Goal: Task Accomplishment & Management: Use online tool/utility

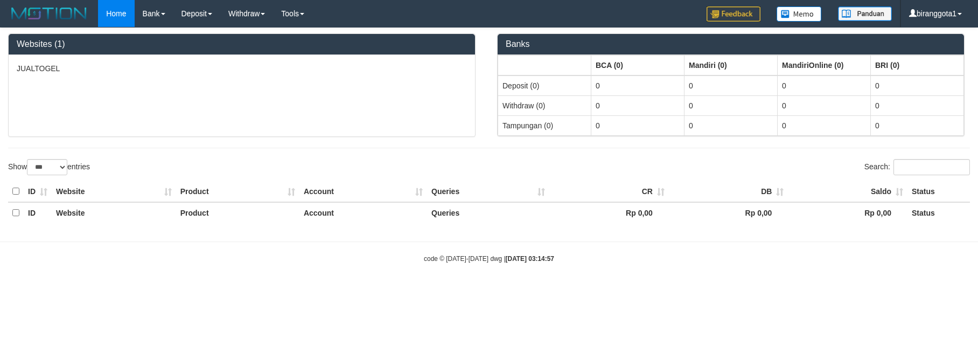
select select "***"
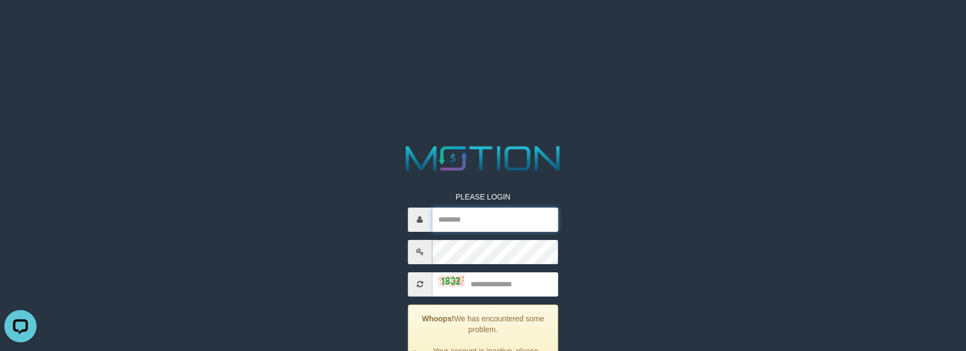
click at [475, 215] on input "text" at bounding box center [495, 219] width 126 height 24
paste input "**********"
type input "**********"
click at [502, 285] on input "text" at bounding box center [495, 284] width 126 height 24
type input "****"
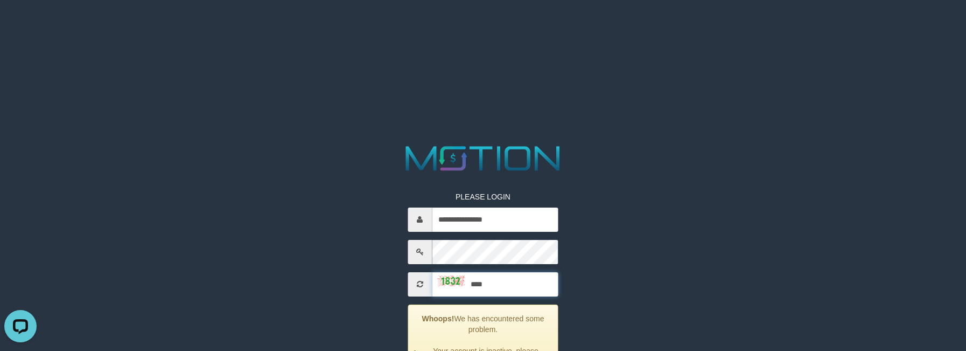
click at [488, 216] on input "text" at bounding box center [495, 219] width 126 height 24
paste input "**********"
type input "**********"
click at [505, 285] on input "text" at bounding box center [495, 284] width 126 height 24
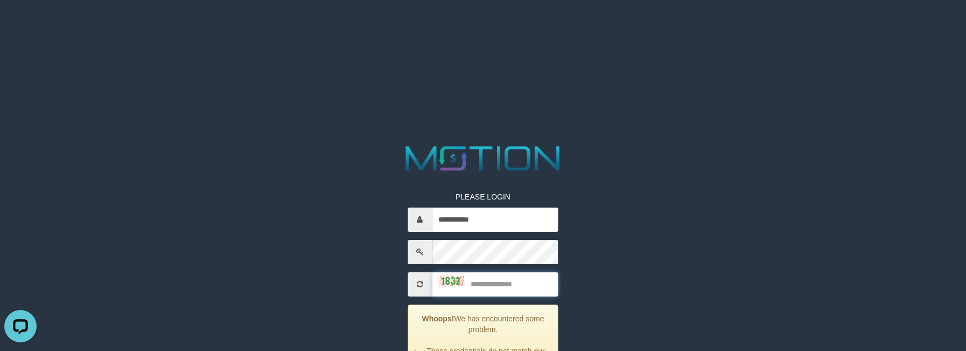
click at [506, 280] on input "text" at bounding box center [495, 284] width 126 height 24
type input "****"
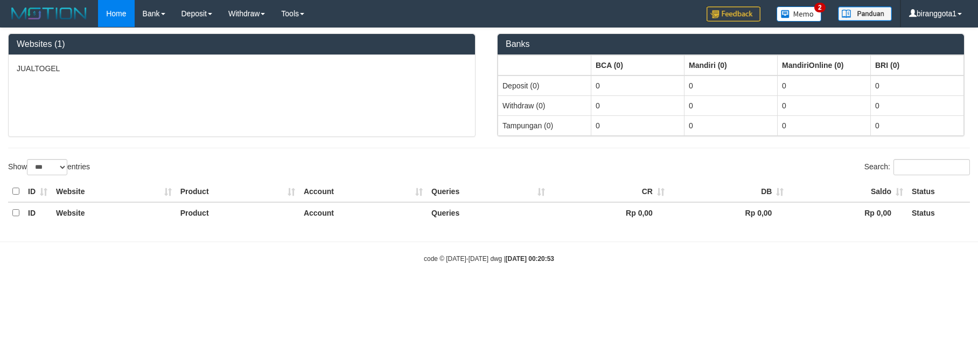
select select "***"
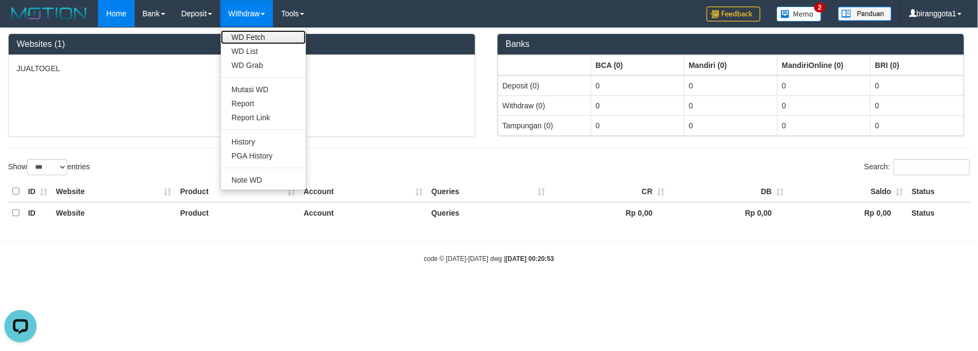
drag, startPoint x: 246, startPoint y: 30, endPoint x: 244, endPoint y: 21, distance: 8.8
click at [246, 30] on link "WD Fetch" at bounding box center [263, 37] width 85 height 14
click at [246, 45] on link "WD List" at bounding box center [263, 51] width 85 height 14
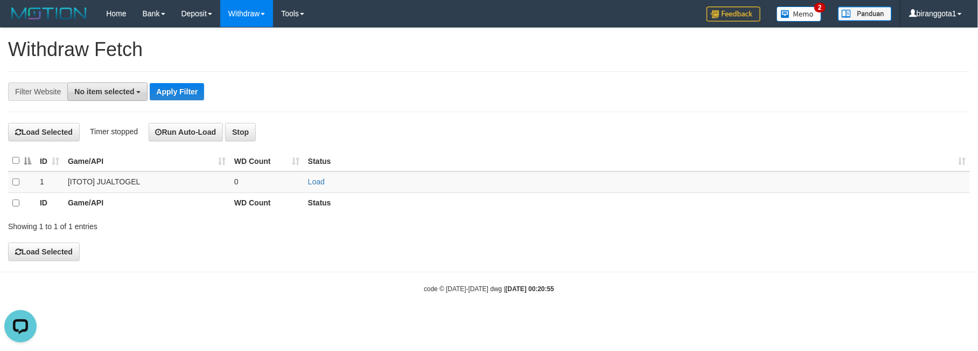
click at [108, 85] on button "No item selected" at bounding box center [107, 91] width 80 height 18
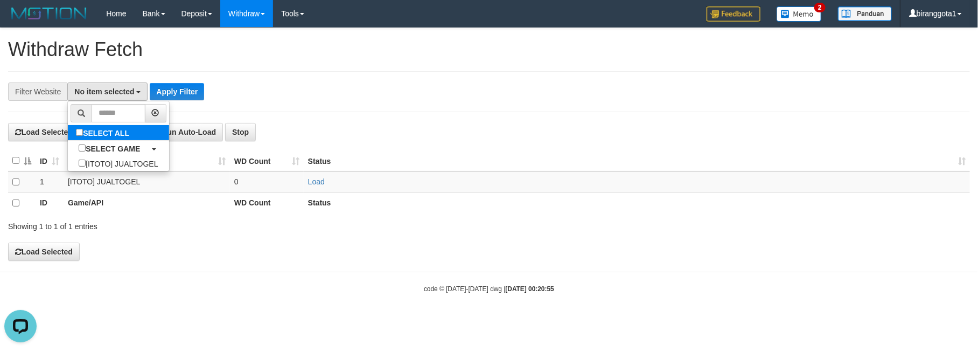
select select "****"
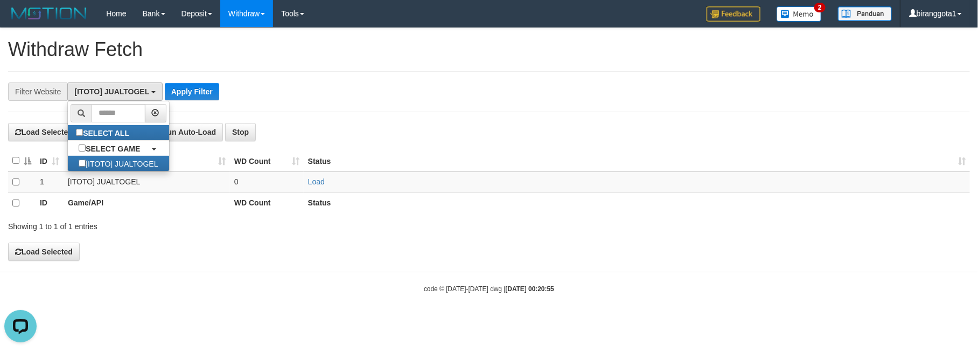
click at [15, 166] on th at bounding box center [21, 160] width 27 height 21
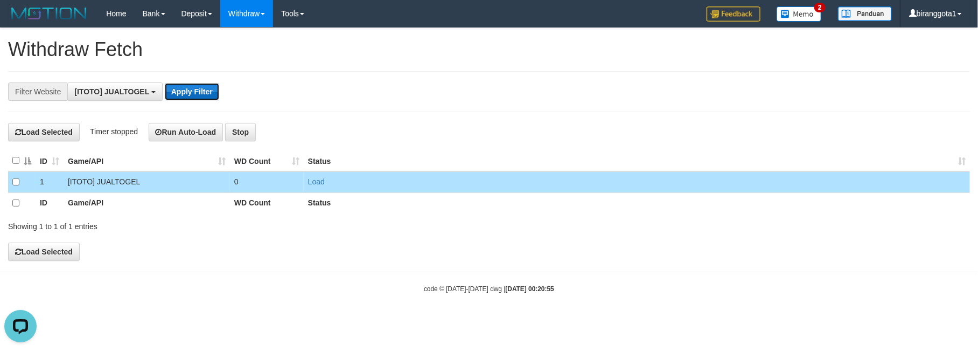
click at [195, 93] on button "Apply Filter" at bounding box center [192, 91] width 54 height 17
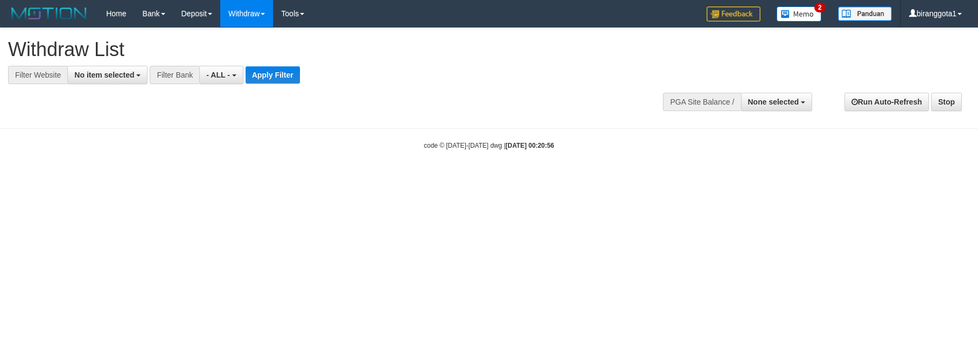
select select
click at [117, 76] on span "No item selected" at bounding box center [104, 75] width 60 height 9
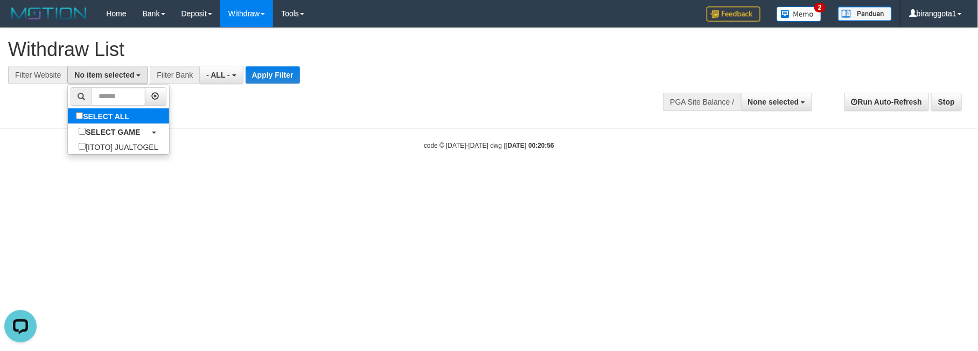
select select "****"
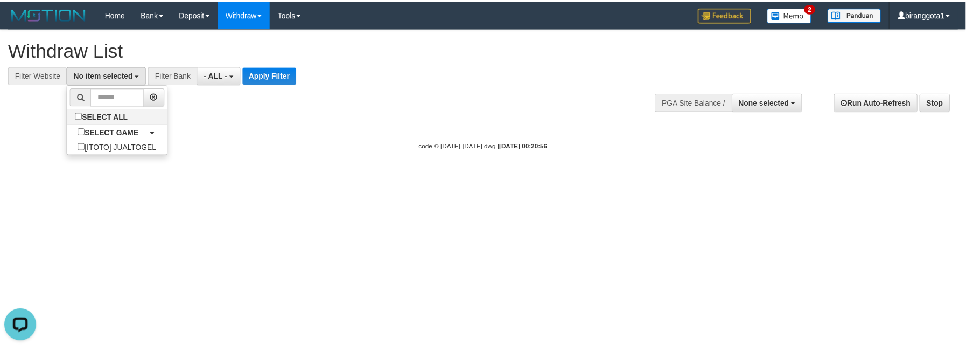
scroll to position [10, 0]
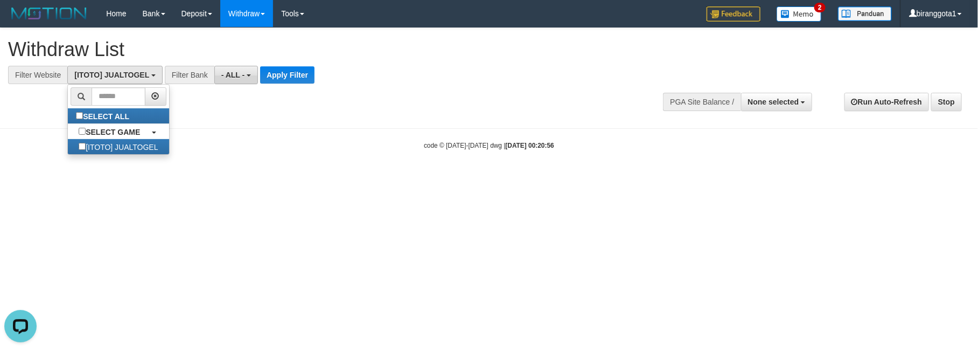
click at [246, 73] on button "- ALL -" at bounding box center [236, 75] width 44 height 18
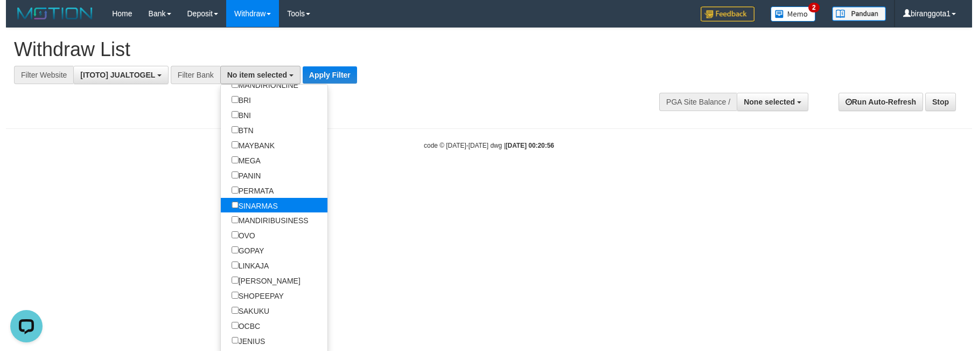
scroll to position [107, 0]
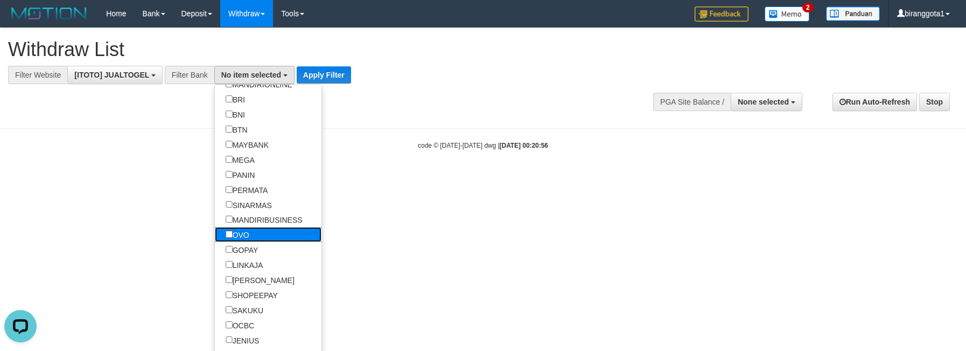
click at [233, 242] on label "OVO" at bounding box center [237, 234] width 45 height 15
select select "***"
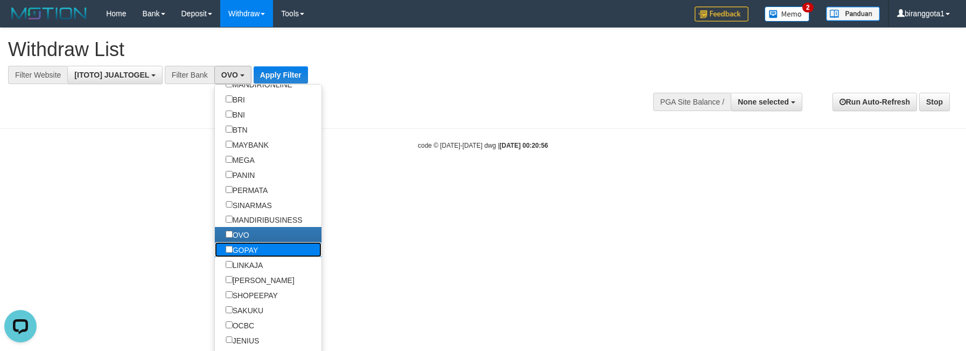
click at [243, 257] on label "GOPAY" at bounding box center [242, 249] width 54 height 15
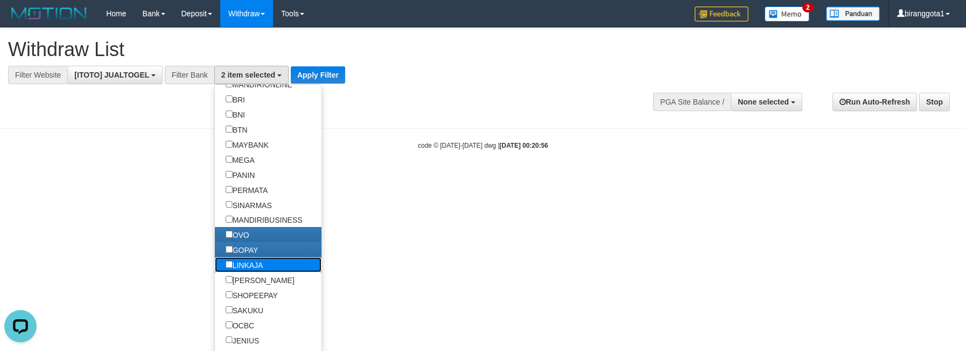
click at [244, 272] on label "LINKAJA" at bounding box center [244, 264] width 59 height 15
click at [246, 287] on label "DANA" at bounding box center [260, 279] width 90 height 15
click at [315, 64] on div "**********" at bounding box center [324, 56] width 633 height 56
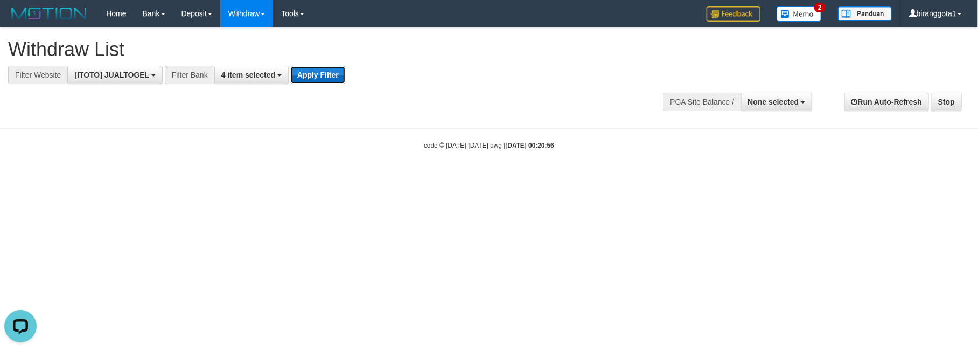
click at [314, 75] on button "Apply Filter" at bounding box center [318, 74] width 54 height 17
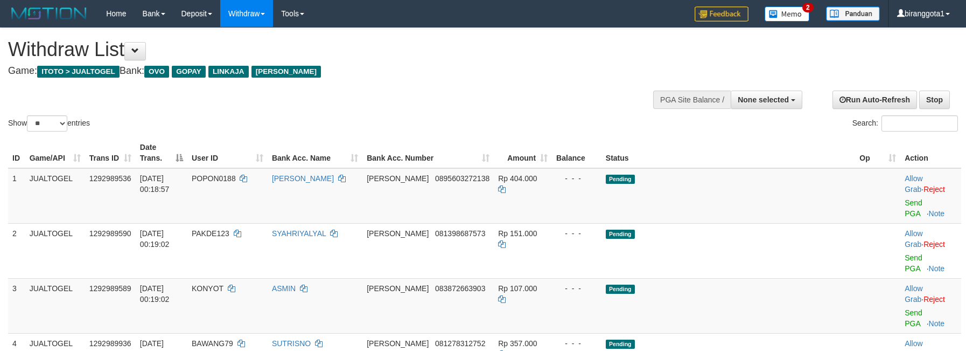
select select
select select "**"
click at [807, 278] on td "Pending" at bounding box center [728, 305] width 254 height 55
drag, startPoint x: 743, startPoint y: 314, endPoint x: 737, endPoint y: 309, distance: 8.0
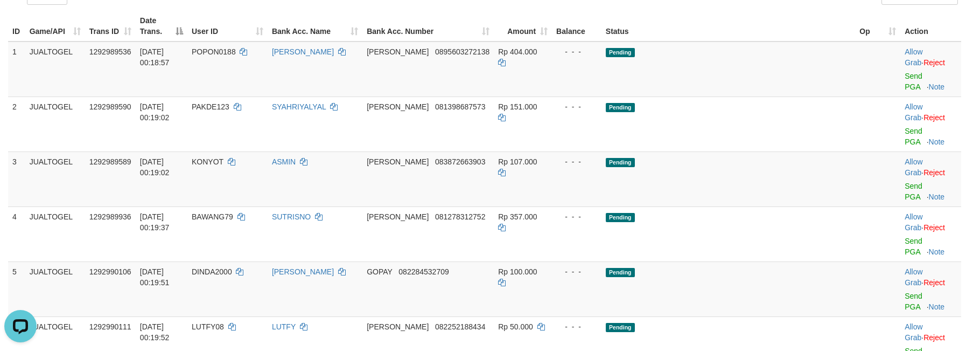
scroll to position [99, 0]
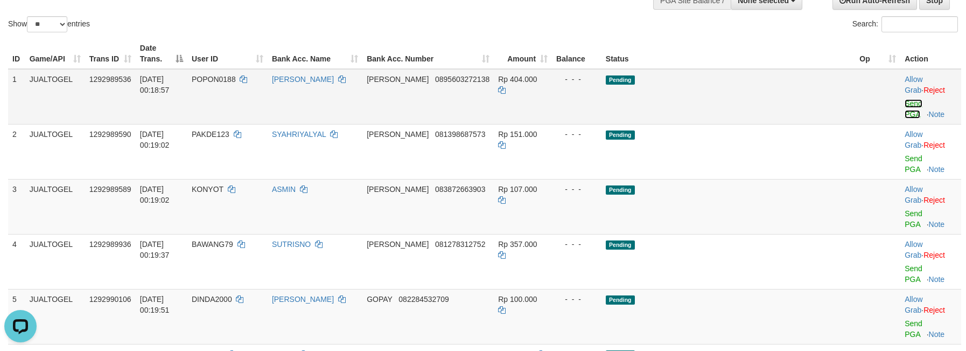
click at [905, 99] on link "Send PGA" at bounding box center [914, 108] width 18 height 19
click at [905, 154] on link "Send PGA" at bounding box center [914, 163] width 18 height 19
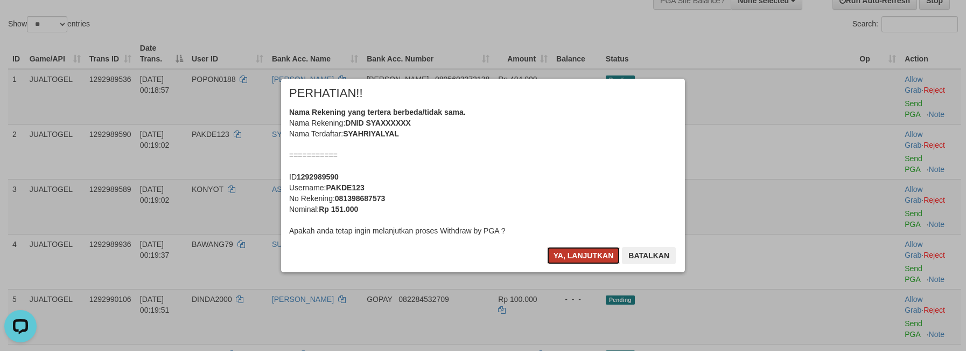
click at [568, 252] on button "Ya, lanjutkan" at bounding box center [583, 255] width 73 height 17
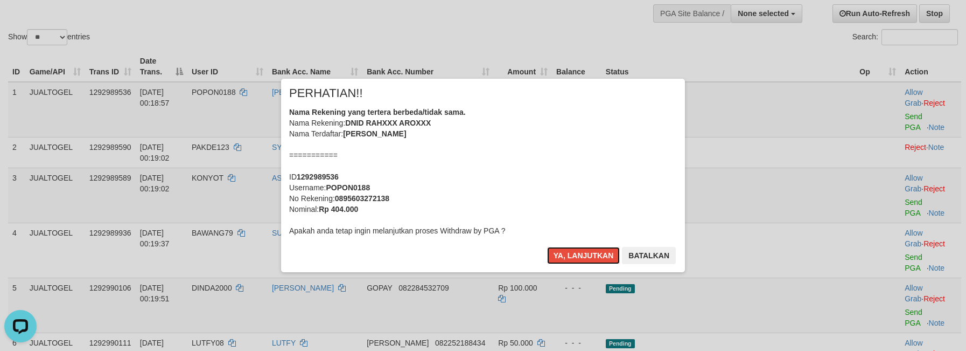
click at [568, 252] on button "Ya, lanjutkan" at bounding box center [583, 255] width 73 height 17
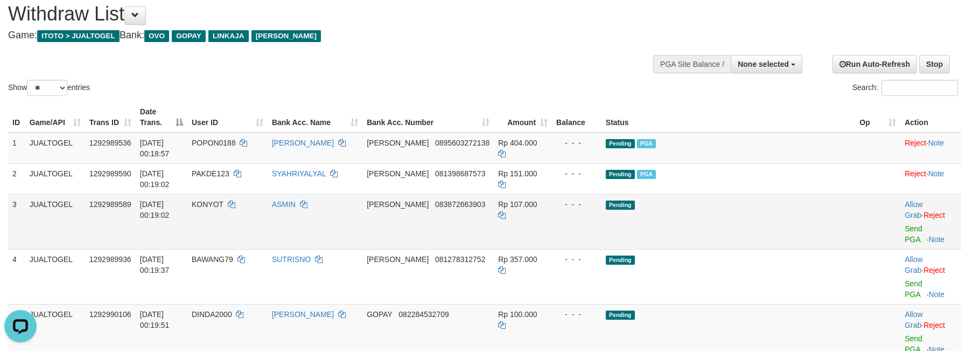
scroll to position [53, 0]
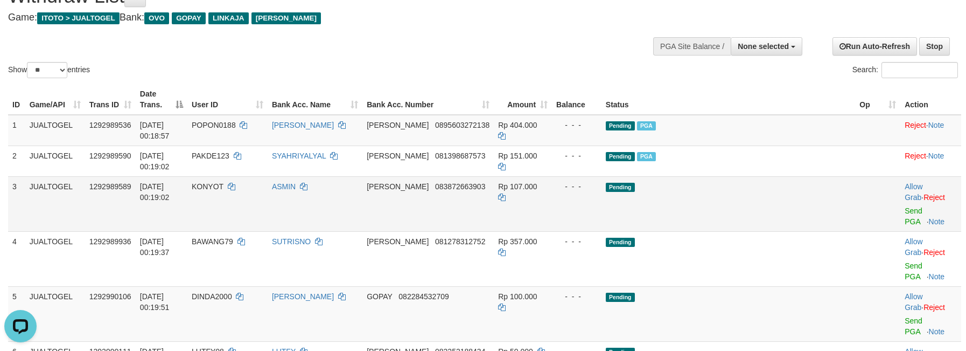
click at [900, 176] on td "Allow Grab · Reject Send PGA · Note" at bounding box center [930, 203] width 61 height 55
click at [905, 206] on link "Send PGA" at bounding box center [914, 215] width 18 height 19
click at [905, 261] on link "Send PGA" at bounding box center [914, 270] width 18 height 19
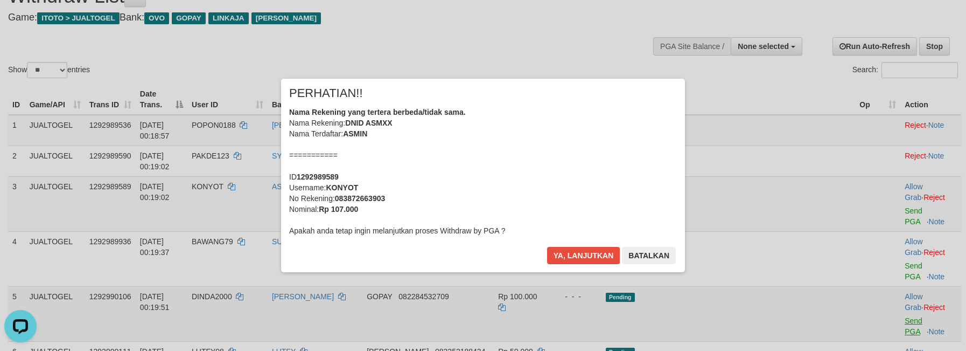
click at [883, 230] on div "× PERHATIAN!! Nama Rekening yang tertera berbeda/tidak sama. Nama Rekening: DNI…" at bounding box center [483, 175] width 966 height 236
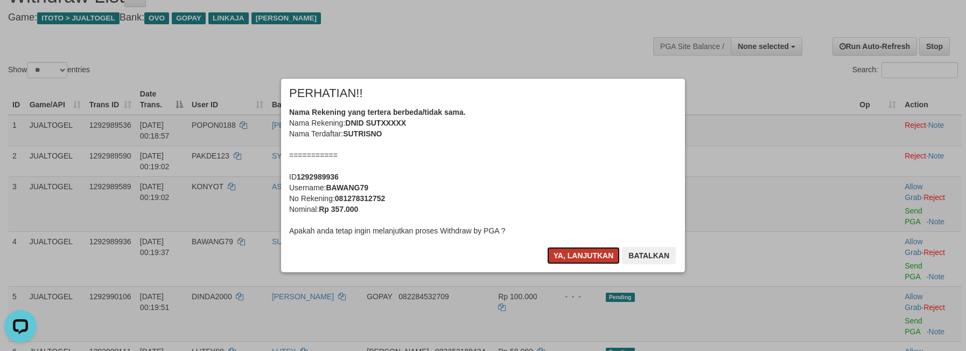
click at [572, 255] on button "Ya, lanjutkan" at bounding box center [583, 255] width 73 height 17
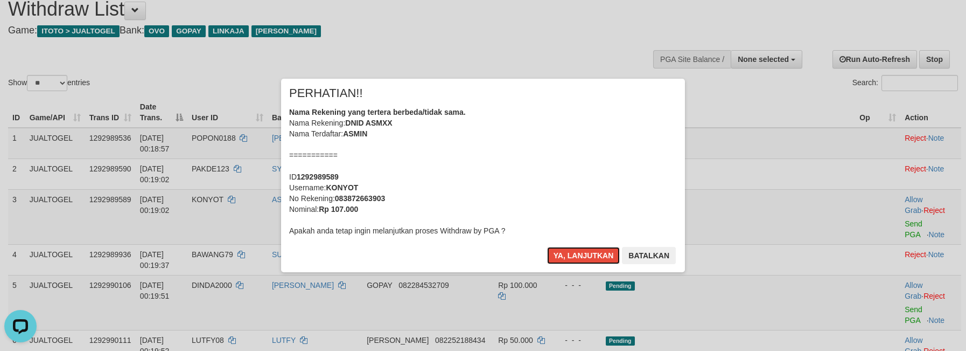
click at [572, 255] on button "Ya, lanjutkan" at bounding box center [583, 255] width 73 height 17
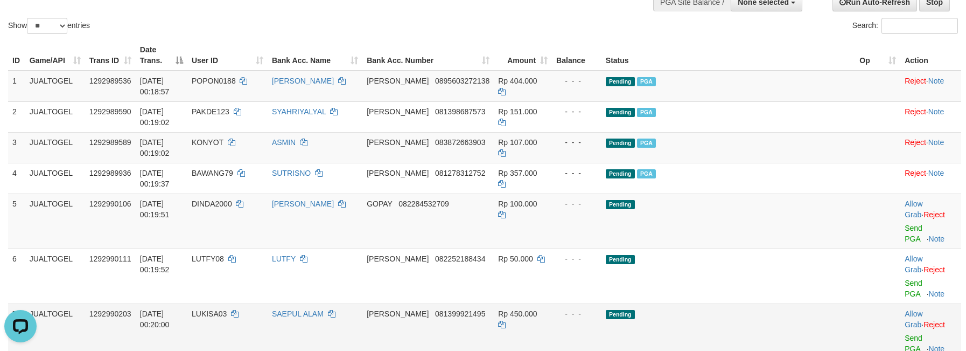
scroll to position [148, 0]
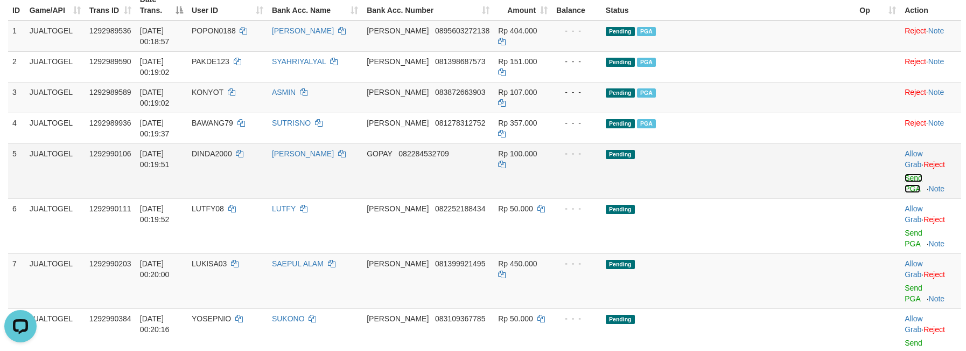
click at [905, 173] on link "Send PGA" at bounding box center [914, 182] width 18 height 19
click at [900, 198] on td "Allow Grab · Reject Send PGA · Note" at bounding box center [930, 225] width 61 height 55
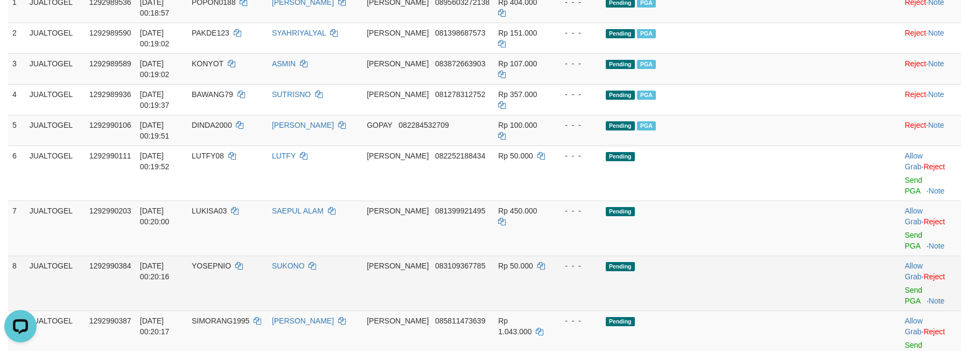
scroll to position [164, 0]
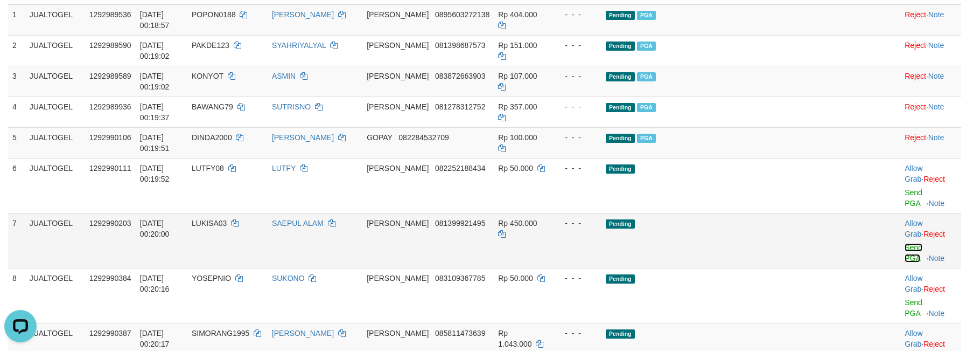
click at [905, 243] on link "Send PGA" at bounding box center [914, 252] width 18 height 19
click at [905, 298] on link "Send PGA" at bounding box center [914, 307] width 18 height 19
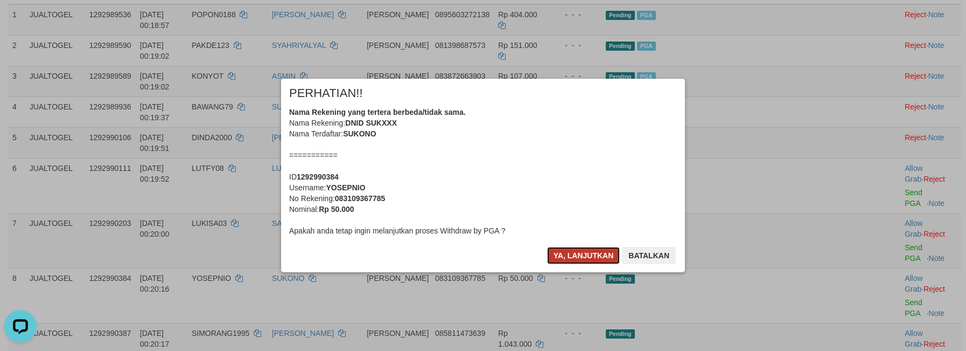
click at [577, 250] on button "Ya, lanjutkan" at bounding box center [583, 255] width 73 height 17
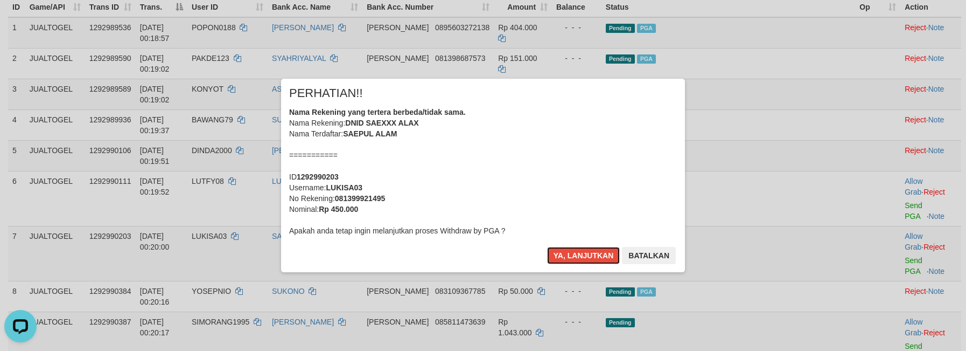
click at [577, 250] on button "Ya, lanjutkan" at bounding box center [583, 255] width 73 height 17
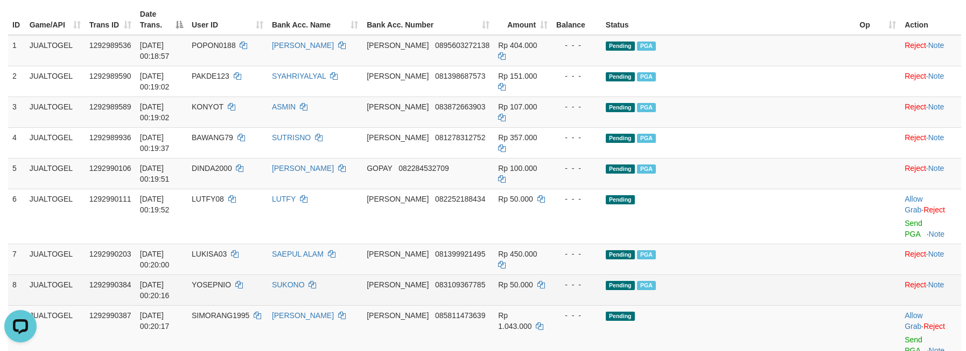
scroll to position [141, 0]
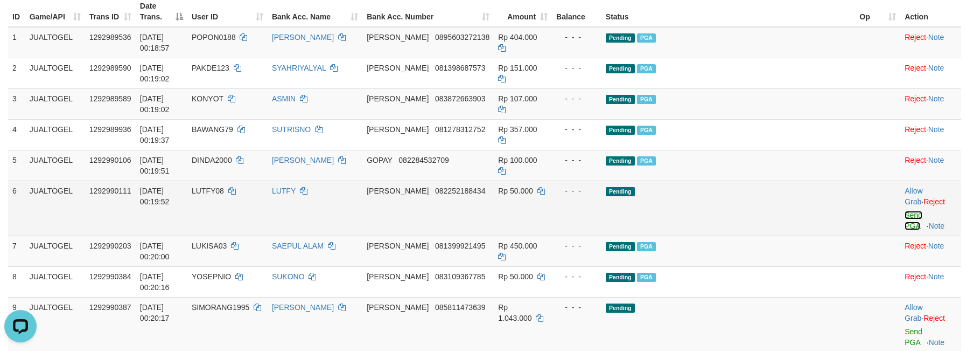
click at [905, 211] on link "Send PGA" at bounding box center [914, 220] width 18 height 19
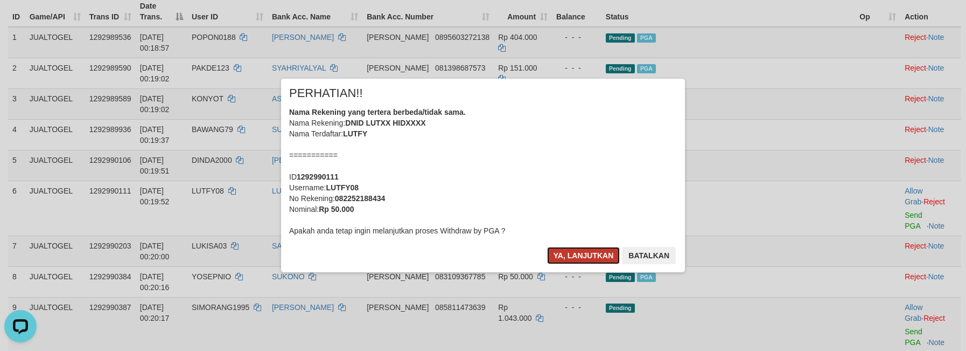
click at [589, 252] on button "Ya, lanjutkan" at bounding box center [583, 255] width 73 height 17
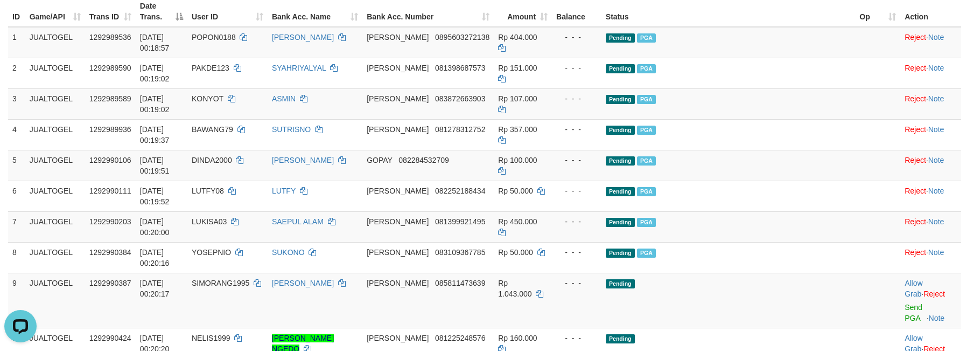
scroll to position [128, 0]
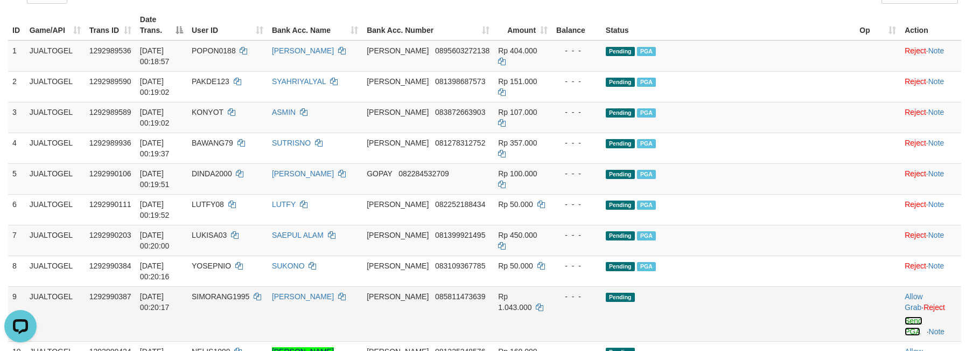
click at [905, 316] on link "Send PGA" at bounding box center [914, 325] width 18 height 19
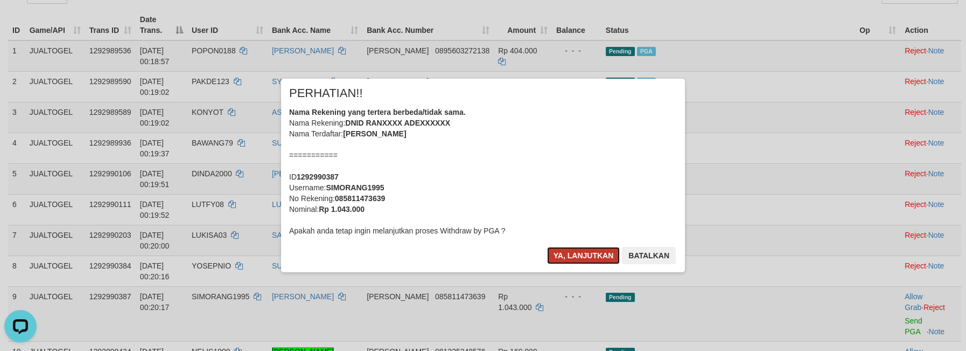
click at [552, 254] on button "Ya, lanjutkan" at bounding box center [583, 255] width 73 height 17
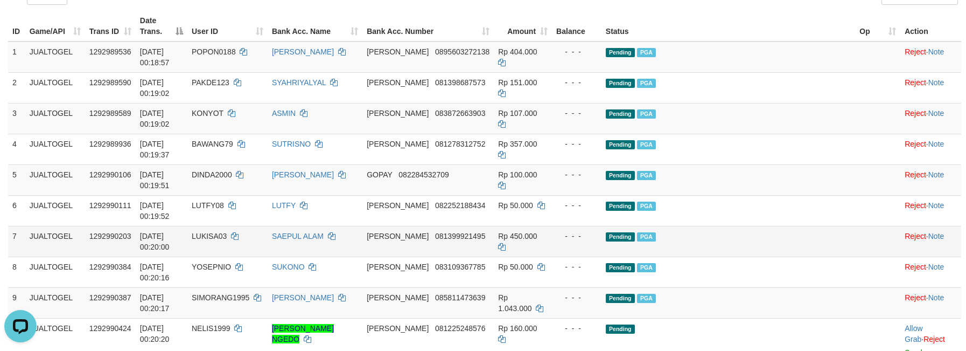
scroll to position [107, 0]
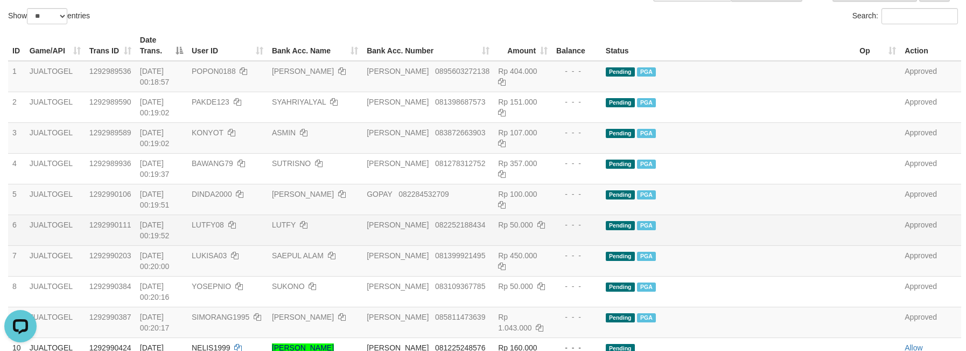
click at [855, 214] on td at bounding box center [877, 229] width 45 height 31
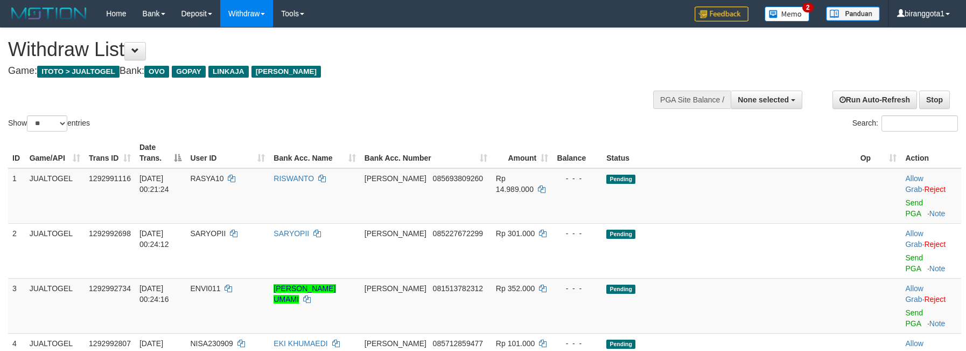
select select
drag, startPoint x: 47, startPoint y: 123, endPoint x: 50, endPoint y: 130, distance: 7.7
click at [47, 123] on select "** ** ** ***" at bounding box center [47, 123] width 40 height 16
select select "***"
click at [29, 115] on select "** ** ** ***" at bounding box center [47, 123] width 40 height 16
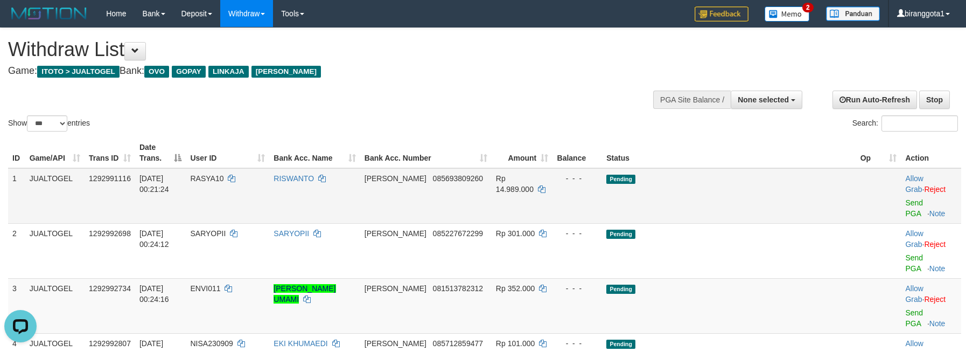
click at [602, 173] on td "- - -" at bounding box center [577, 195] width 50 height 55
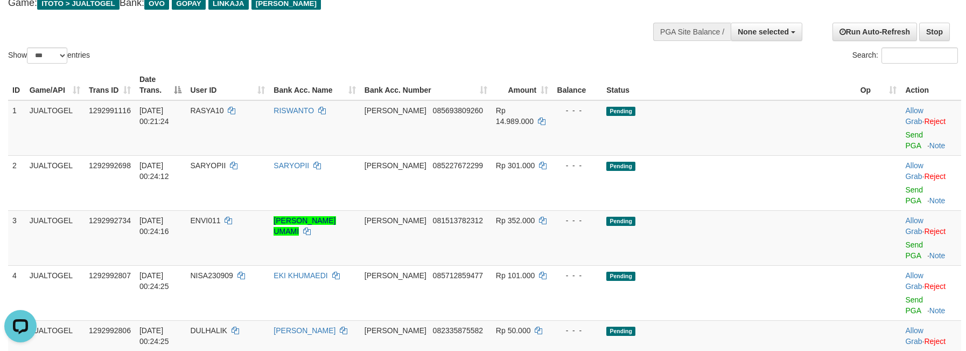
scroll to position [58, 0]
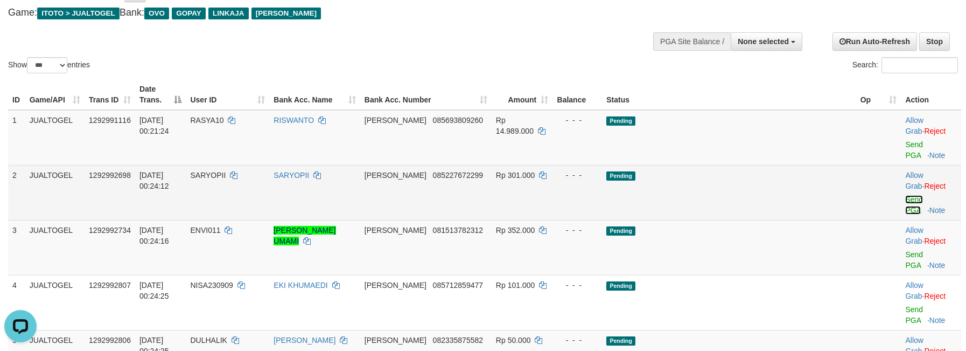
click at [905, 195] on link "Send PGA" at bounding box center [914, 204] width 18 height 19
click at [905, 250] on link "Send PGA" at bounding box center [914, 259] width 18 height 19
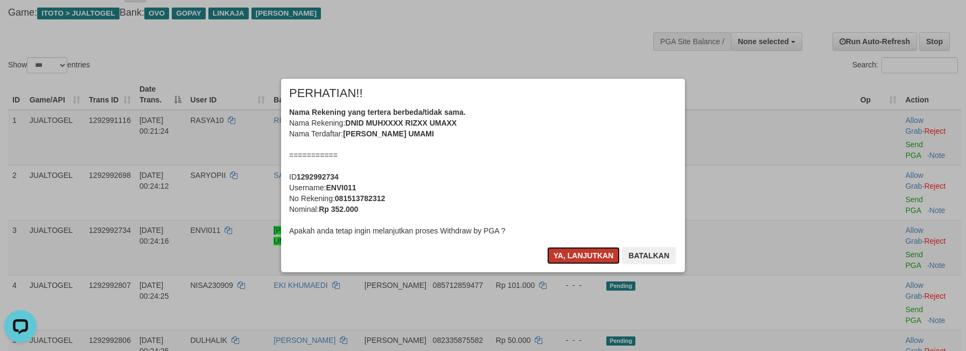
click at [590, 251] on button "Ya, lanjutkan" at bounding box center [583, 255] width 73 height 17
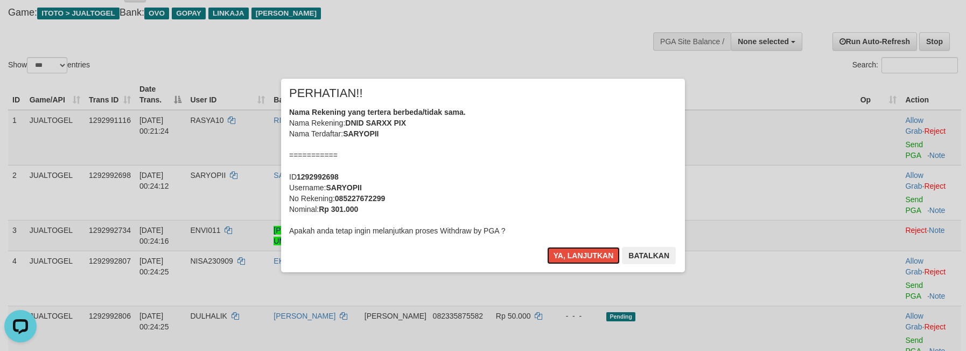
click at [590, 251] on button "Ya, lanjutkan" at bounding box center [583, 255] width 73 height 17
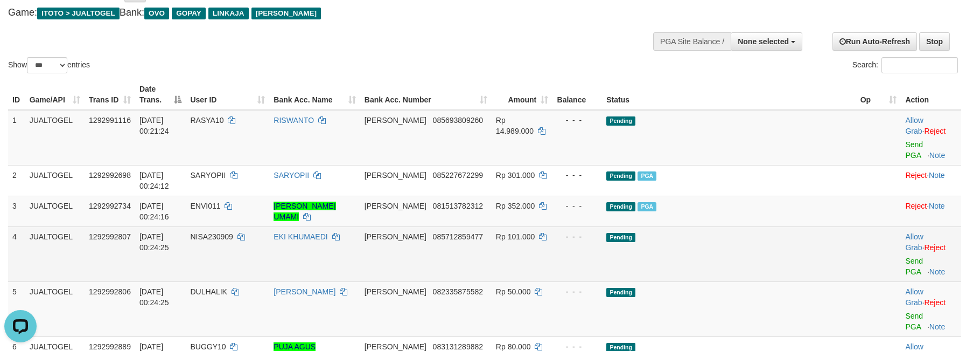
scroll to position [112, 0]
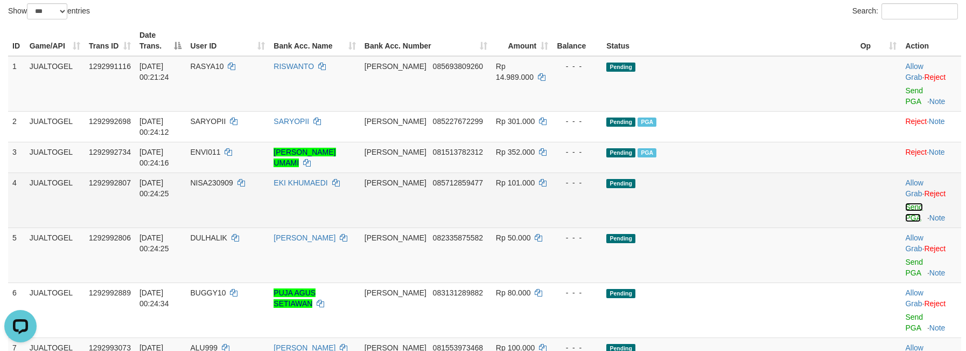
click at [905, 202] on link "Send PGA" at bounding box center [914, 211] width 18 height 19
click at [905, 257] on link "Send PGA" at bounding box center [914, 266] width 18 height 19
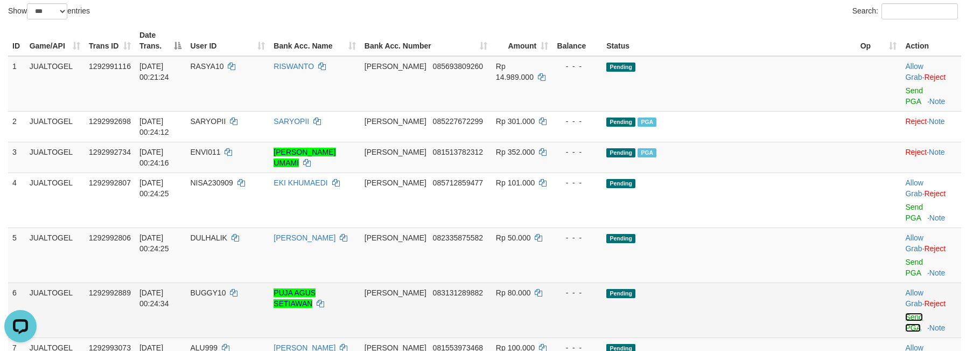
click at [905, 312] on link "Send PGA" at bounding box center [914, 321] width 18 height 19
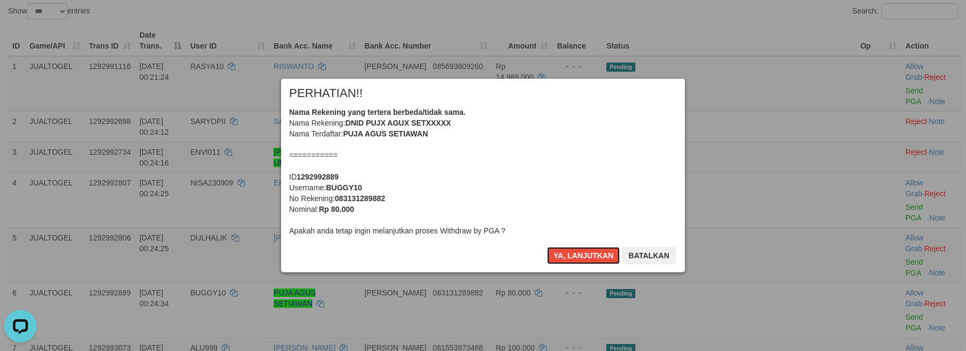
click at [587, 255] on button "Ya, lanjutkan" at bounding box center [583, 255] width 73 height 17
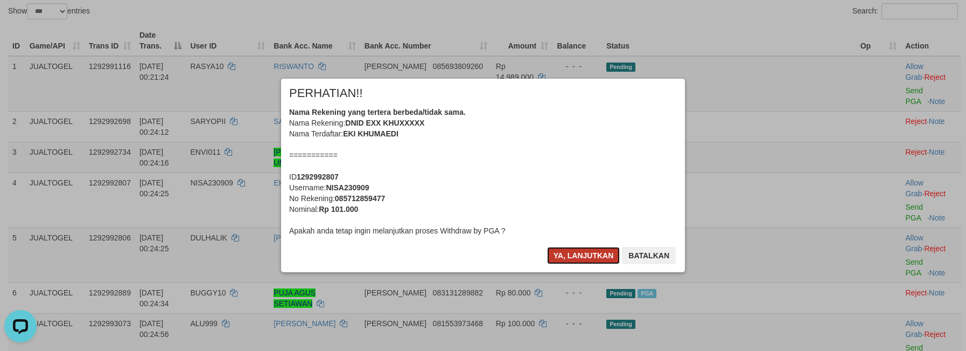
click at [578, 251] on button "Ya, lanjutkan" at bounding box center [583, 255] width 73 height 17
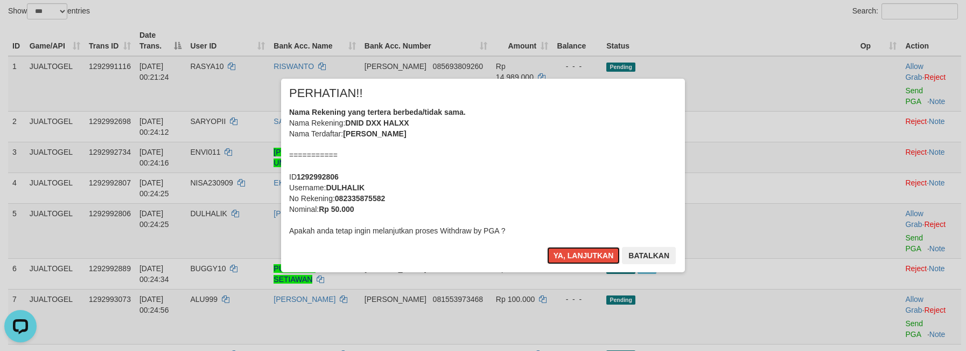
click at [578, 251] on button "Ya, lanjutkan" at bounding box center [583, 255] width 73 height 17
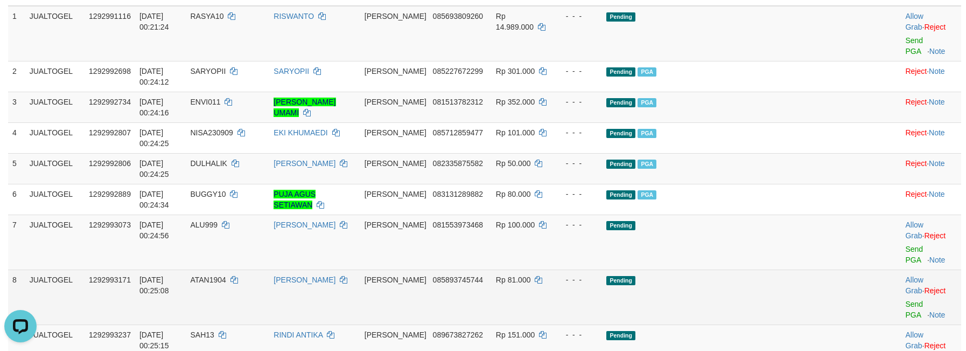
scroll to position [169, 0]
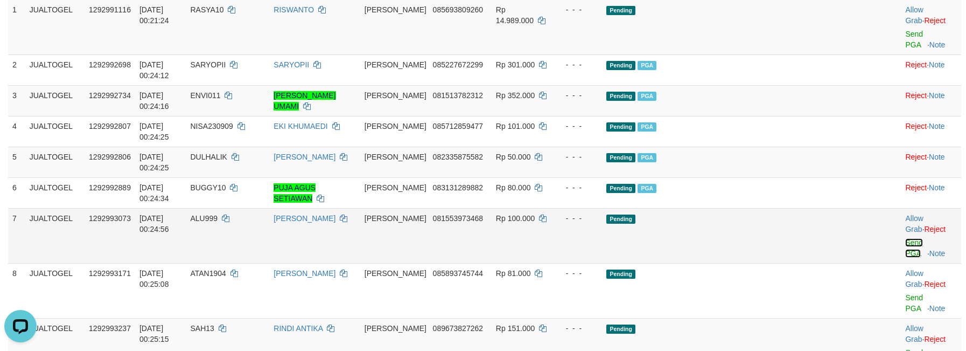
click at [905, 238] on link "Send PGA" at bounding box center [914, 247] width 18 height 19
click at [905, 293] on link "Send PGA" at bounding box center [914, 302] width 18 height 19
click at [905, 348] on link "Send PGA" at bounding box center [914, 357] width 18 height 19
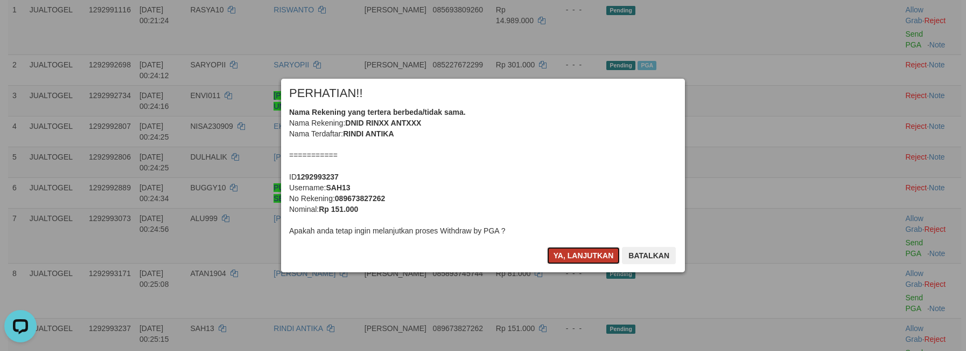
click at [585, 247] on button "Ya, lanjutkan" at bounding box center [583, 255] width 73 height 17
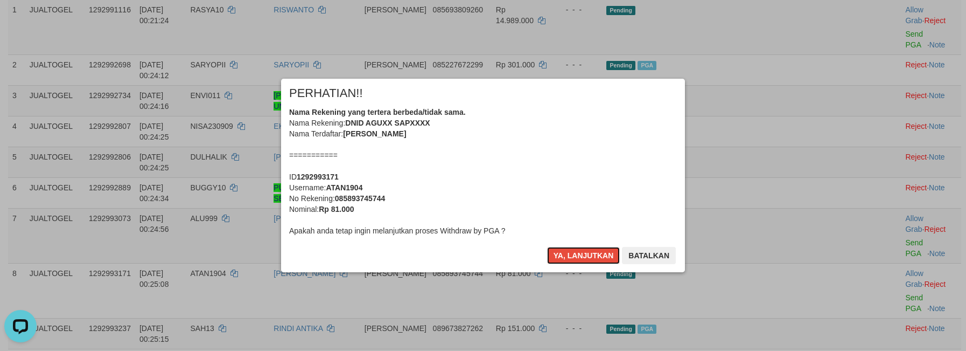
click at [585, 247] on button "Ya, lanjutkan" at bounding box center [583, 255] width 73 height 17
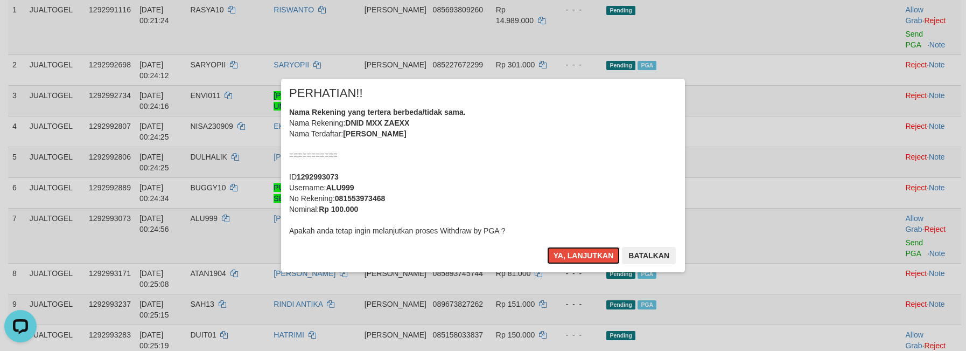
click at [585, 248] on button "Ya, lanjutkan" at bounding box center [583, 255] width 73 height 17
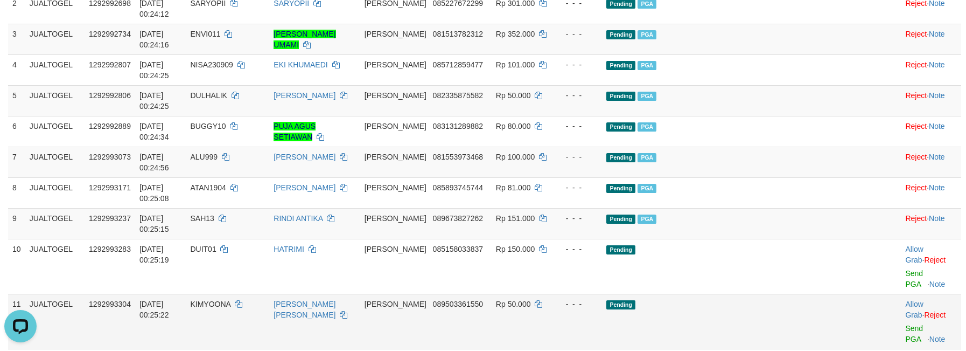
scroll to position [232, 0]
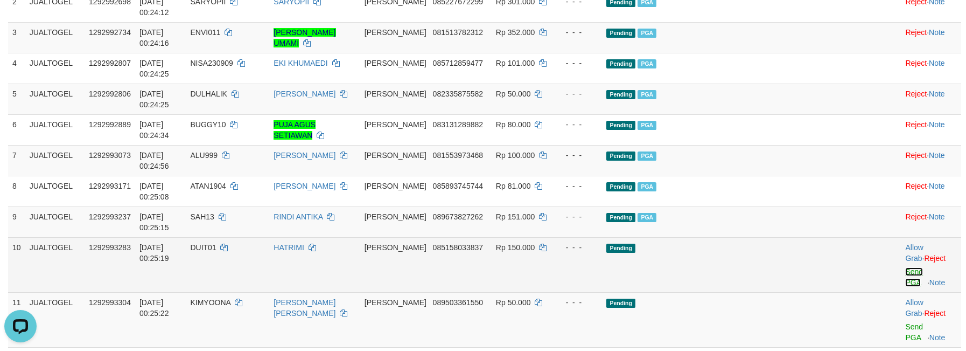
click at [905, 267] on link "Send PGA" at bounding box center [914, 276] width 18 height 19
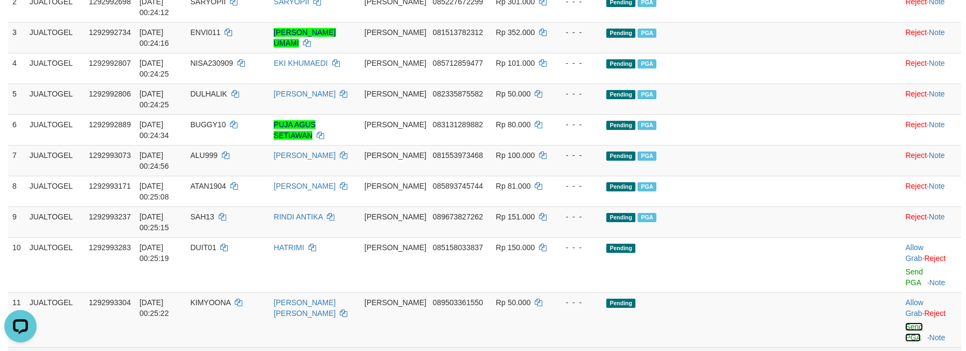
click at [905, 322] on link "Send PGA" at bounding box center [914, 331] width 18 height 19
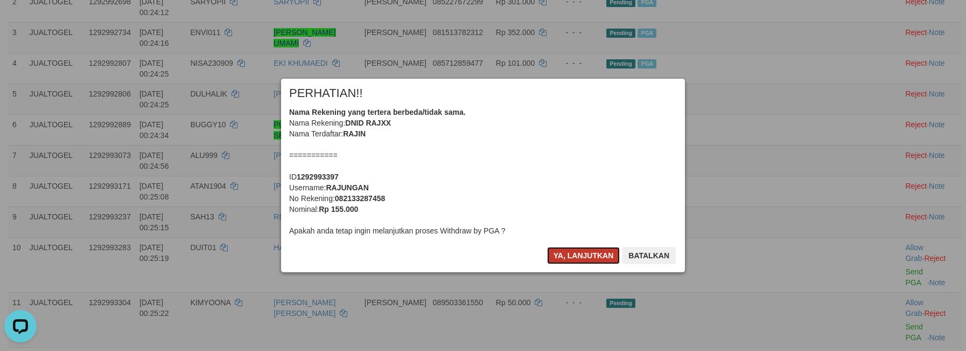
click at [584, 247] on button "Ya, lanjutkan" at bounding box center [583, 255] width 73 height 17
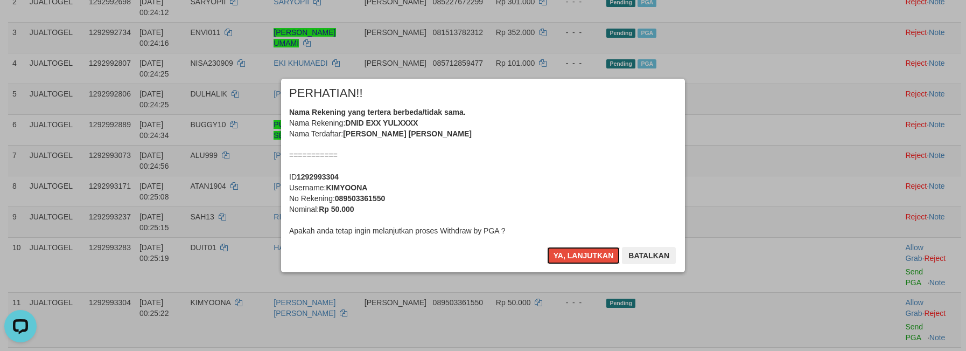
click at [584, 247] on button "Ya, lanjutkan" at bounding box center [583, 255] width 73 height 17
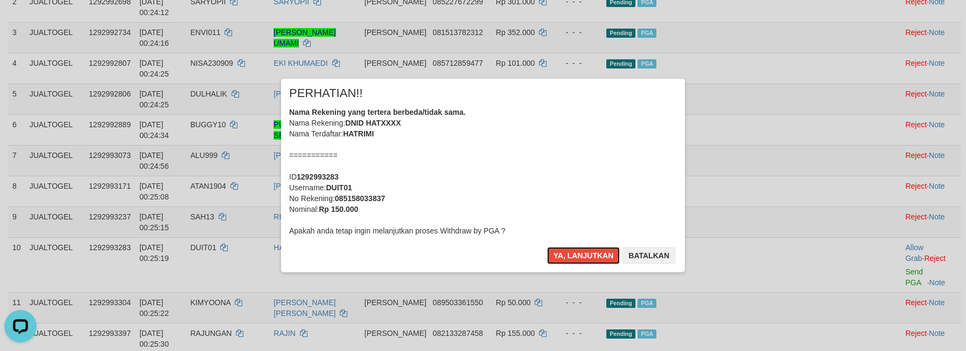
click at [584, 247] on button "Ya, lanjutkan" at bounding box center [583, 255] width 73 height 17
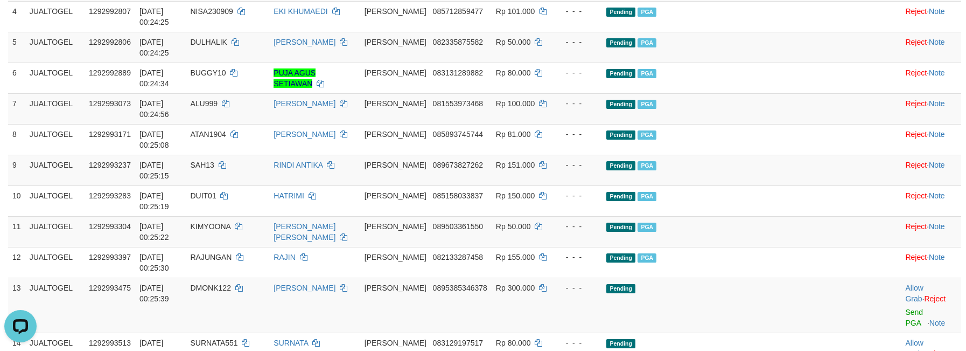
scroll to position [334, 0]
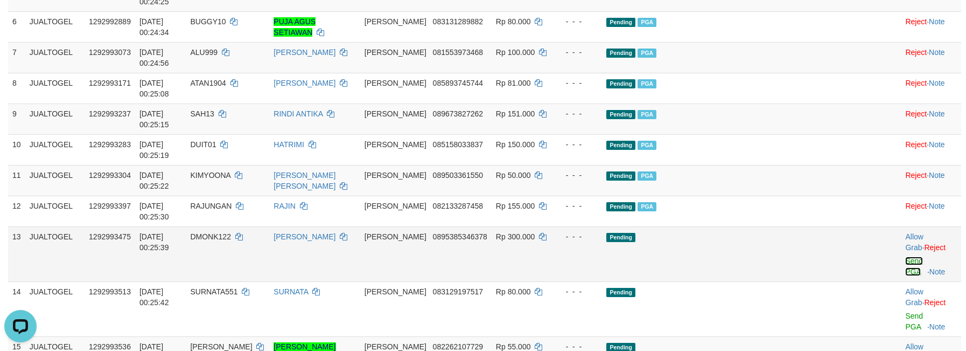
click at [905, 256] on link "Send PGA" at bounding box center [914, 265] width 18 height 19
click at [905, 311] on link "Send PGA" at bounding box center [914, 320] width 18 height 19
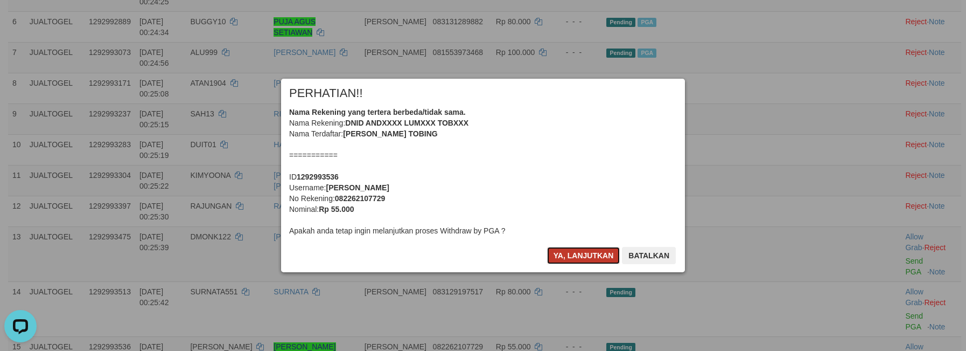
click at [569, 248] on button "Ya, lanjutkan" at bounding box center [583, 255] width 73 height 17
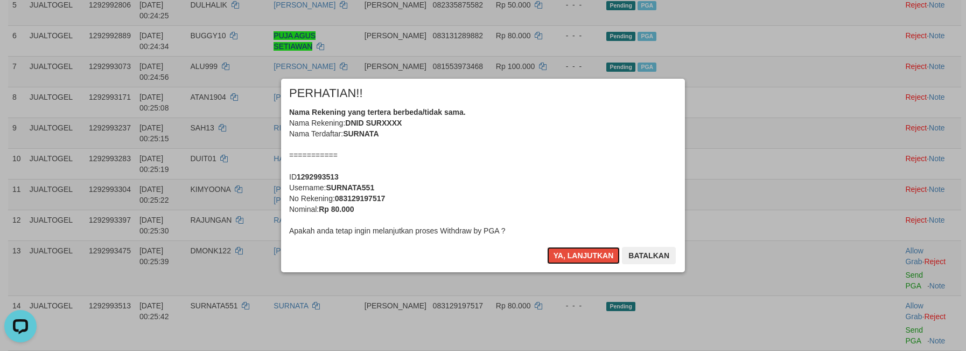
click at [569, 248] on button "Ya, lanjutkan" at bounding box center [583, 255] width 73 height 17
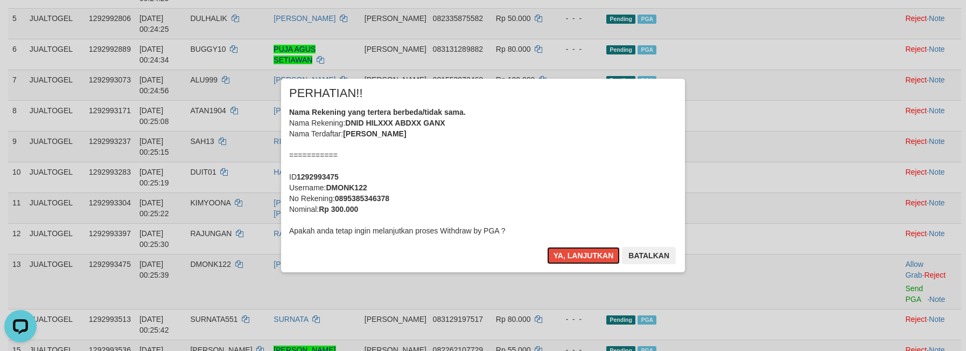
click at [569, 248] on button "Ya, lanjutkan" at bounding box center [583, 255] width 73 height 17
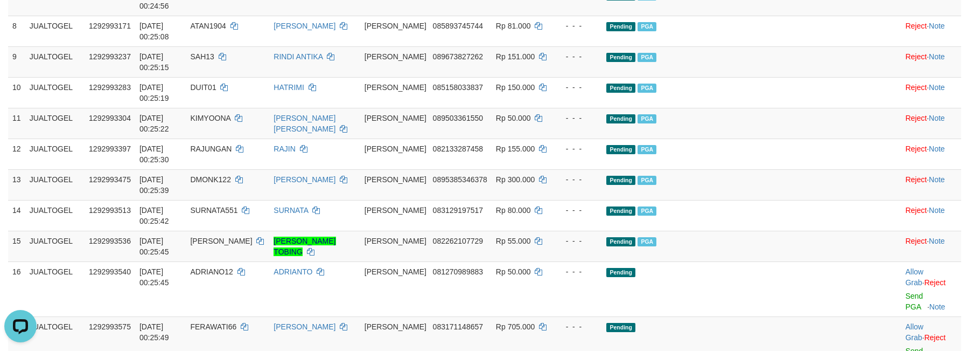
scroll to position [427, 0]
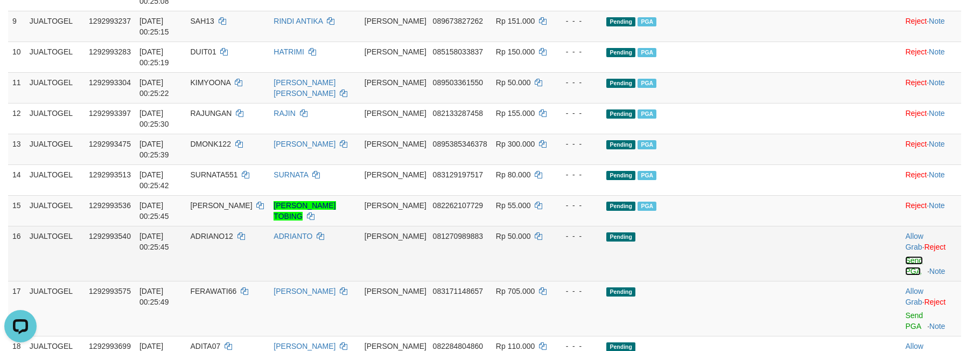
click at [905, 256] on link "Send PGA" at bounding box center [914, 265] width 18 height 19
click at [905, 311] on link "Send PGA" at bounding box center [914, 320] width 18 height 19
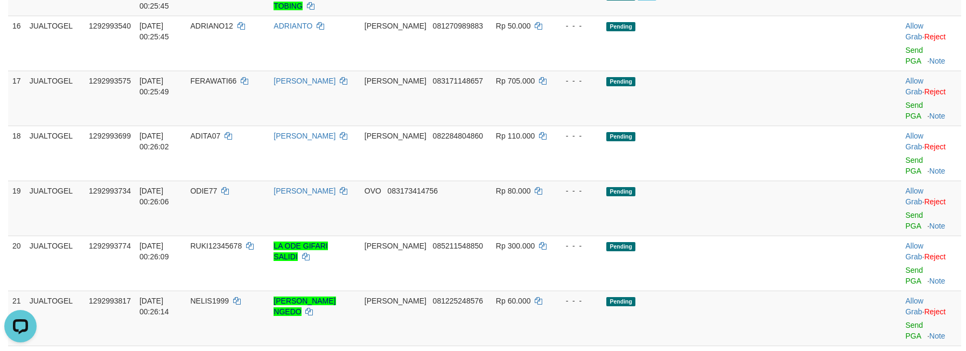
scroll to position [733, 0]
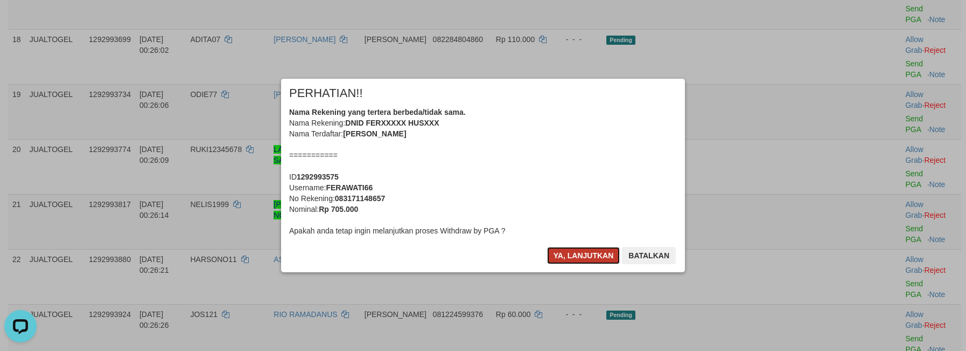
click at [569, 248] on button "Ya, lanjutkan" at bounding box center [583, 255] width 73 height 17
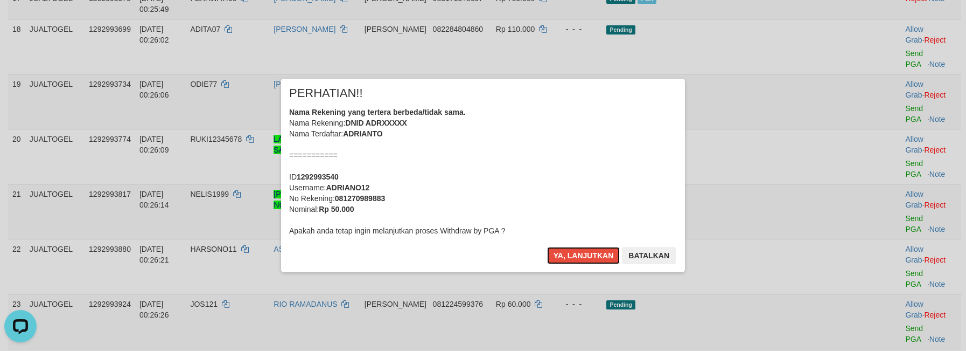
click at [569, 248] on button "Ya, lanjutkan" at bounding box center [583, 255] width 73 height 17
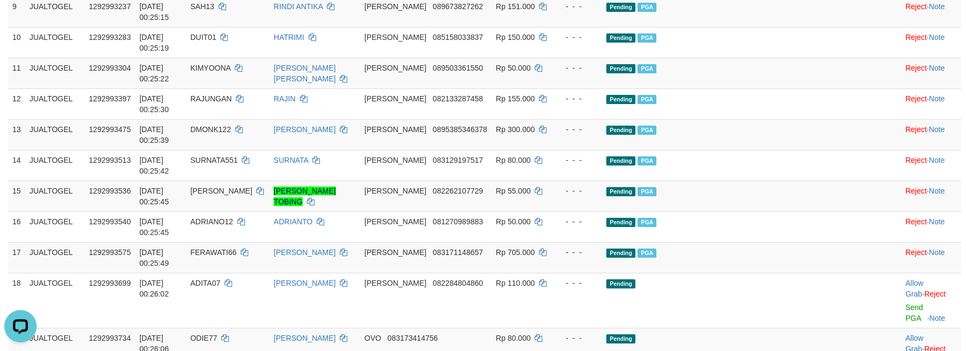
scroll to position [438, 0]
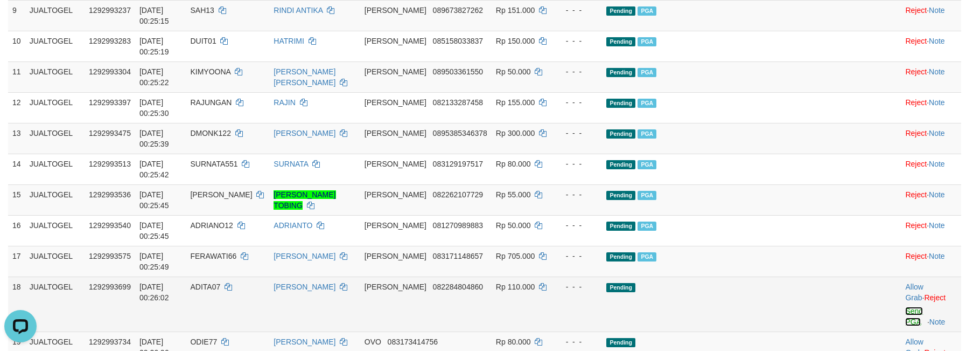
click at [905, 306] on link "Send PGA" at bounding box center [914, 315] width 18 height 19
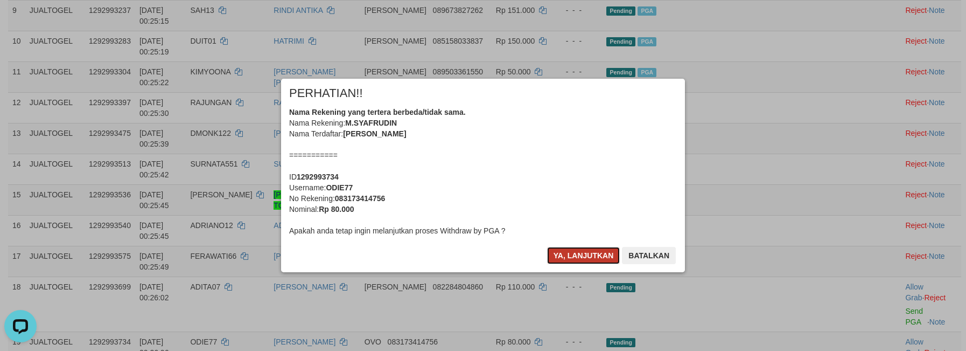
click at [564, 248] on button "Ya, lanjutkan" at bounding box center [583, 255] width 73 height 17
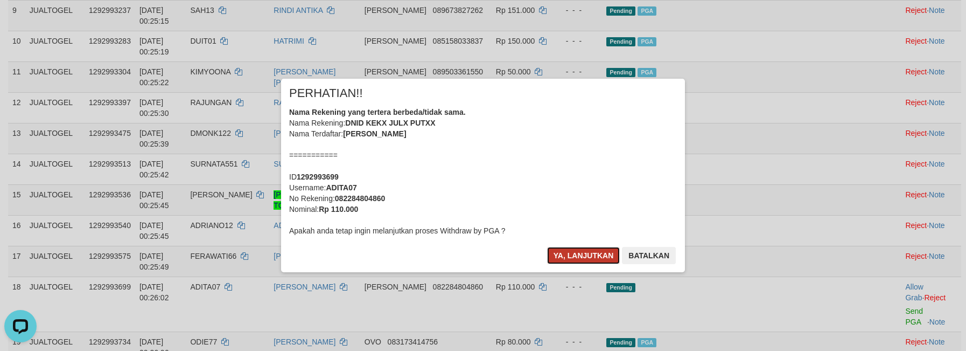
click at [568, 251] on button "Ya, lanjutkan" at bounding box center [583, 255] width 73 height 17
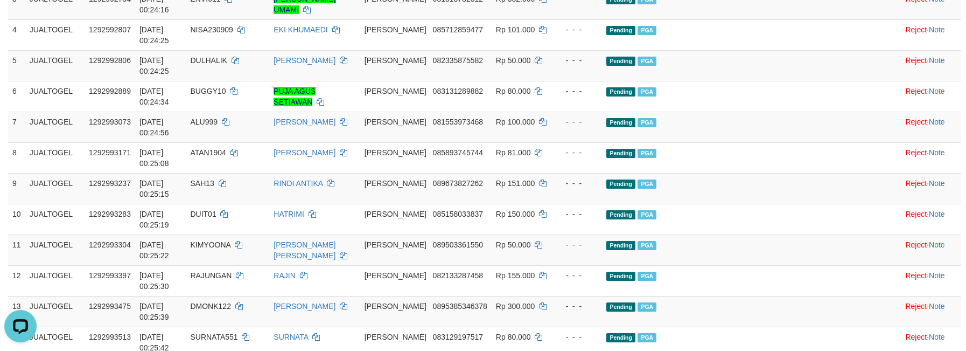
scroll to position [269, 0]
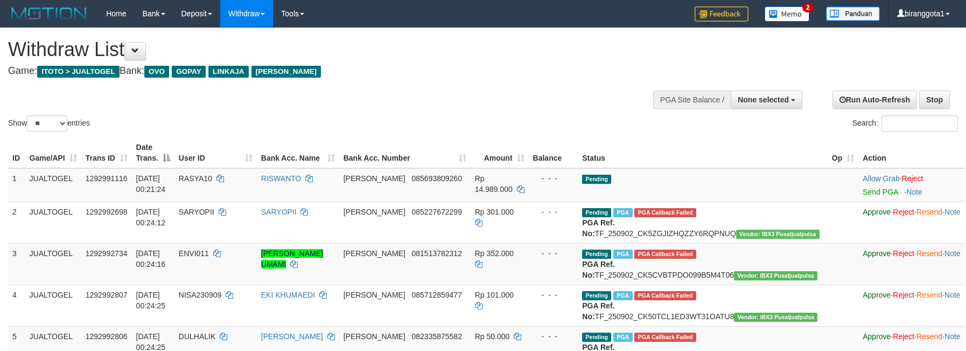
select select
select select "**"
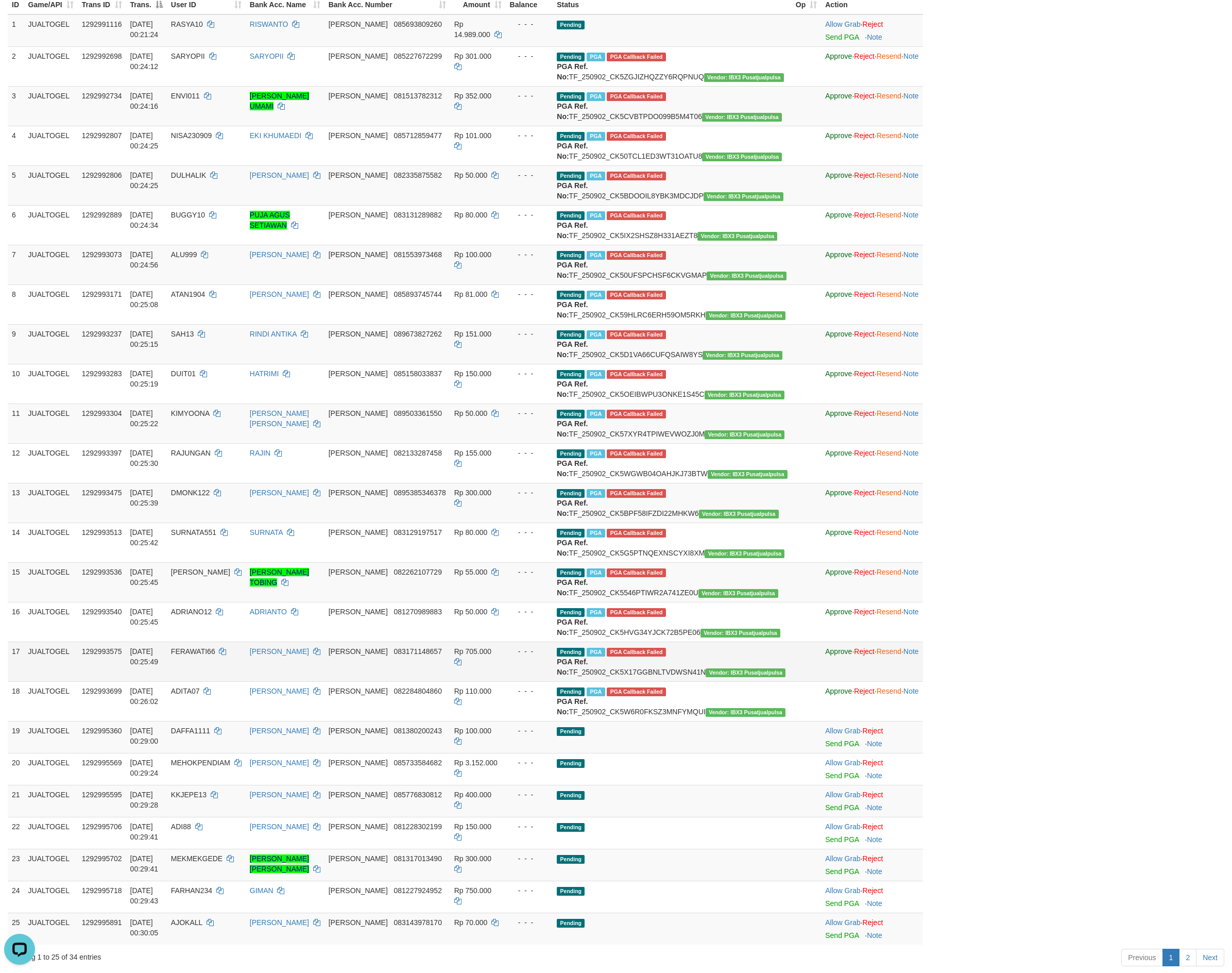
scroll to position [122, 0]
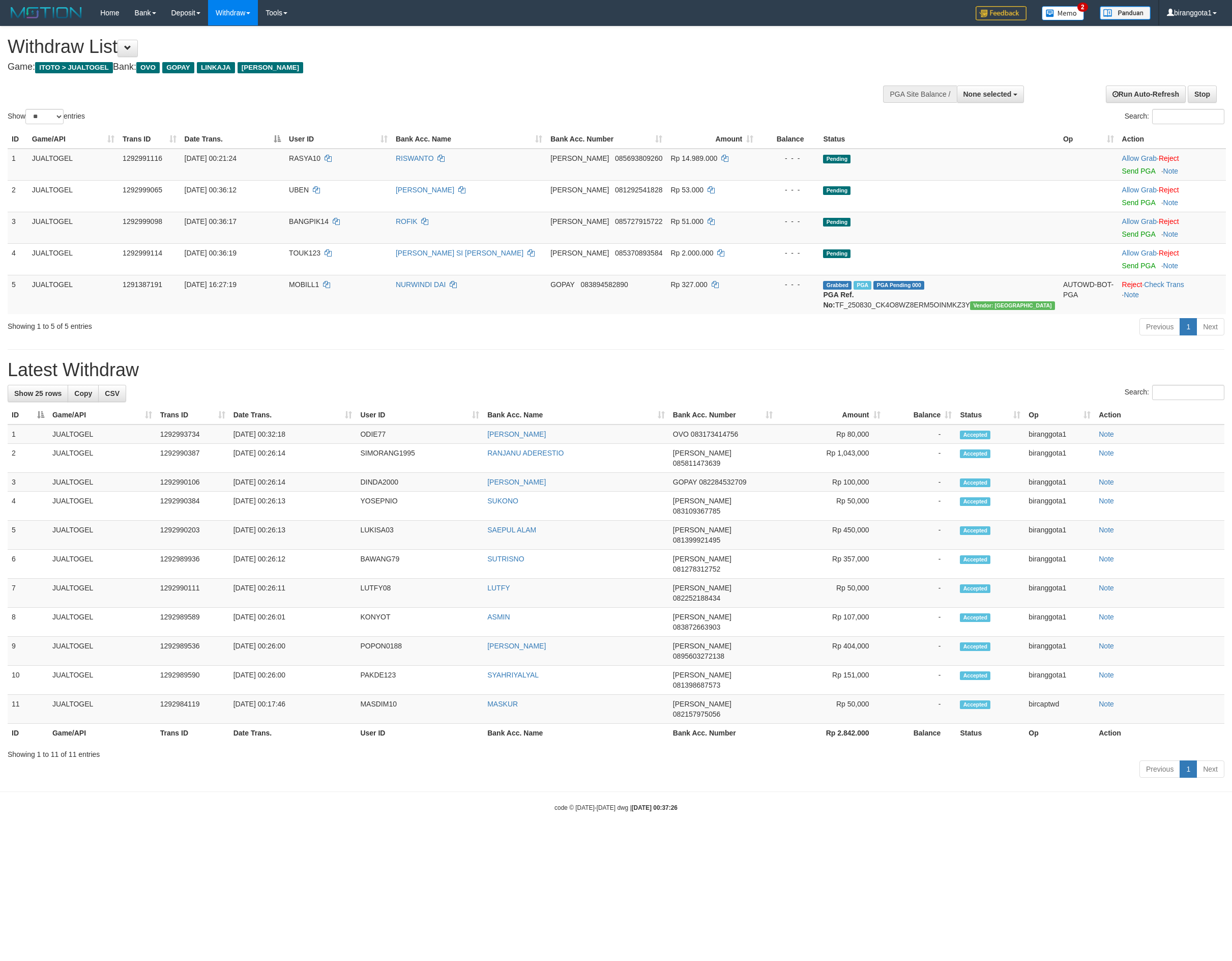
select select
select select "**"
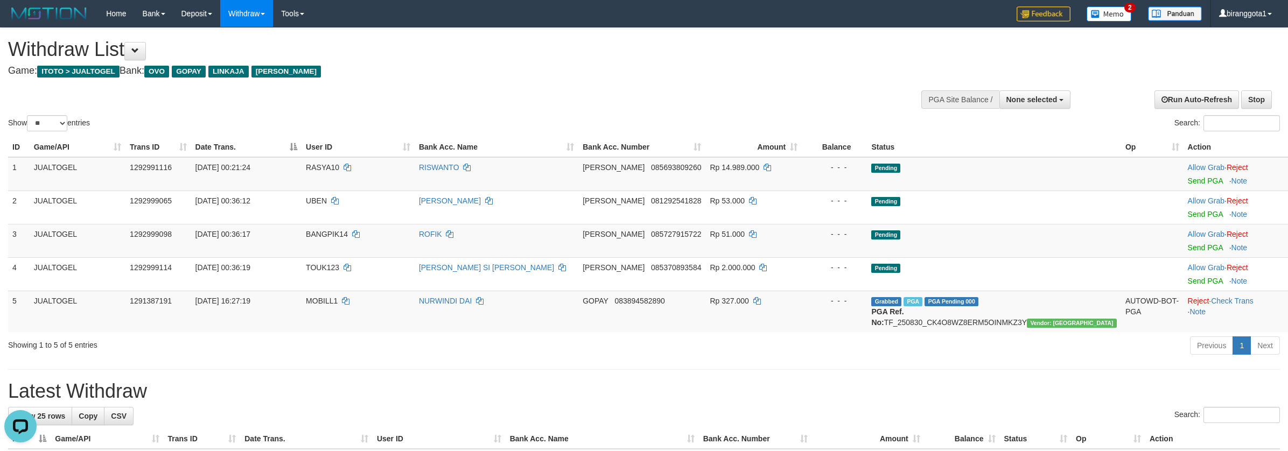
click at [807, 88] on div "Show ** ** ** *** entries Search:" at bounding box center [644, 81] width 1288 height 106
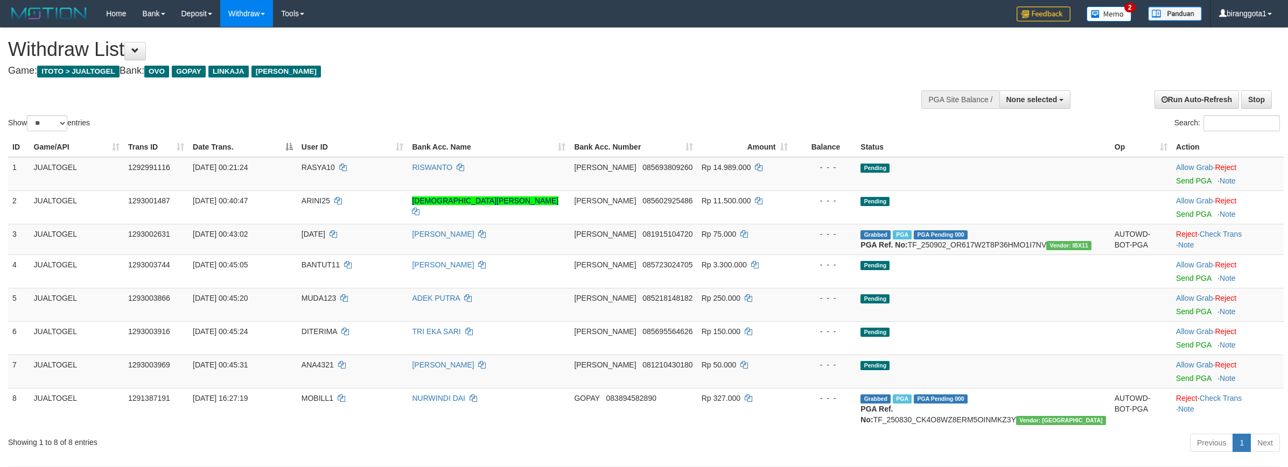
select select
select select "**"
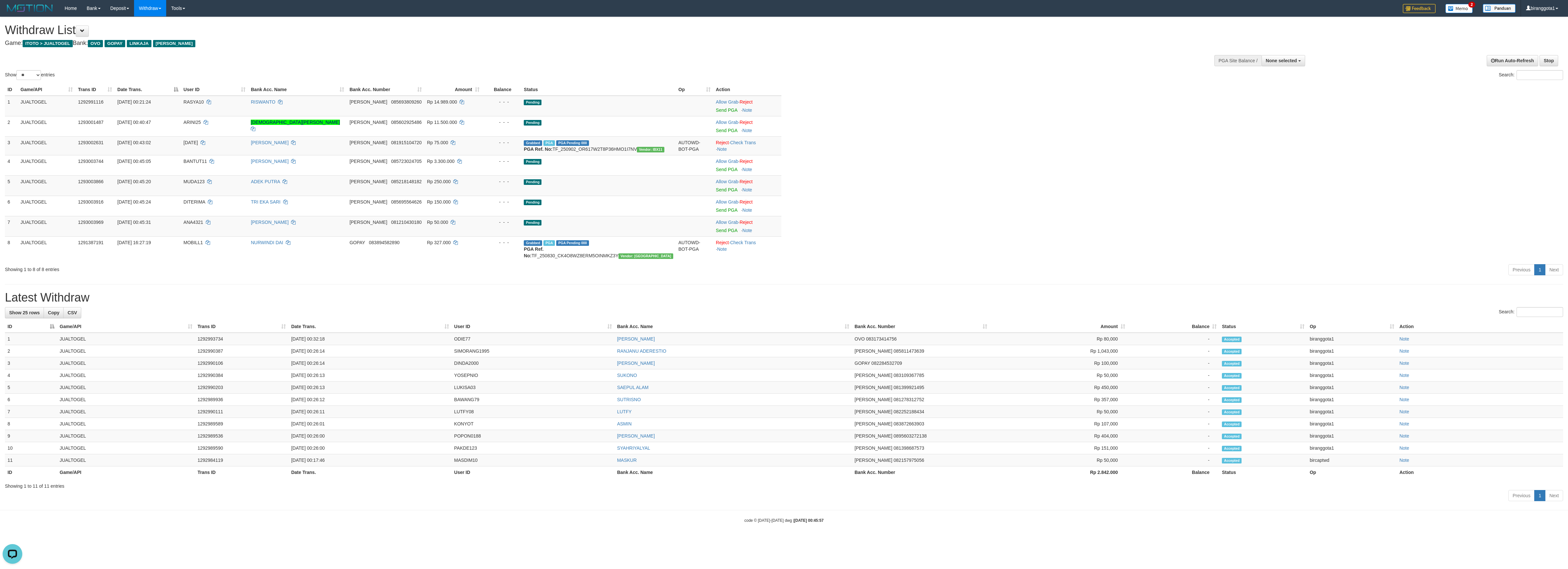
click at [783, 284] on body "Toggle navigation Home Bank Account List Load By Website Group [ITOTO] JUALTOGE…" at bounding box center [784, 270] width 1568 height 540
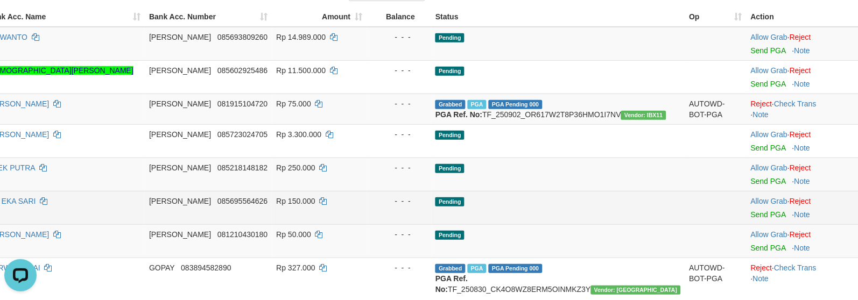
scroll to position [143, 425]
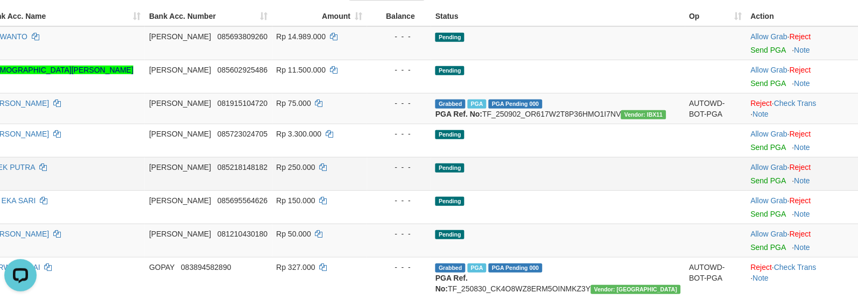
click at [608, 176] on td "Pending" at bounding box center [558, 173] width 254 height 33
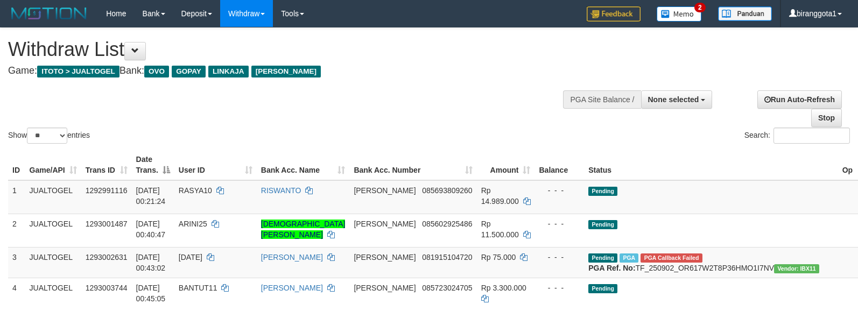
select select
select select "**"
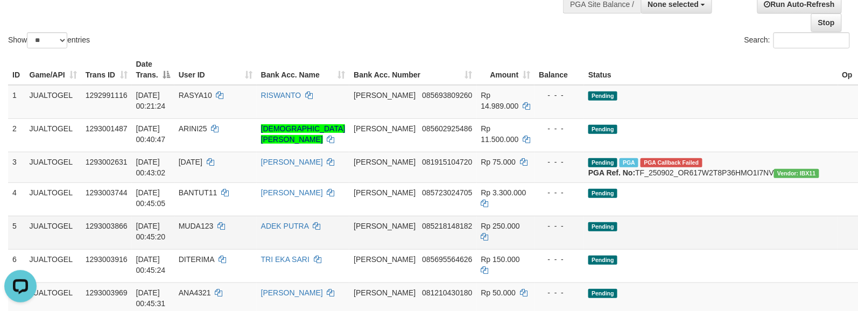
click at [606, 249] on td "Pending" at bounding box center [711, 232] width 254 height 33
drag, startPoint x: 814, startPoint y: 165, endPoint x: 509, endPoint y: 173, distance: 304.9
